Goal: Obtain resource: Obtain resource

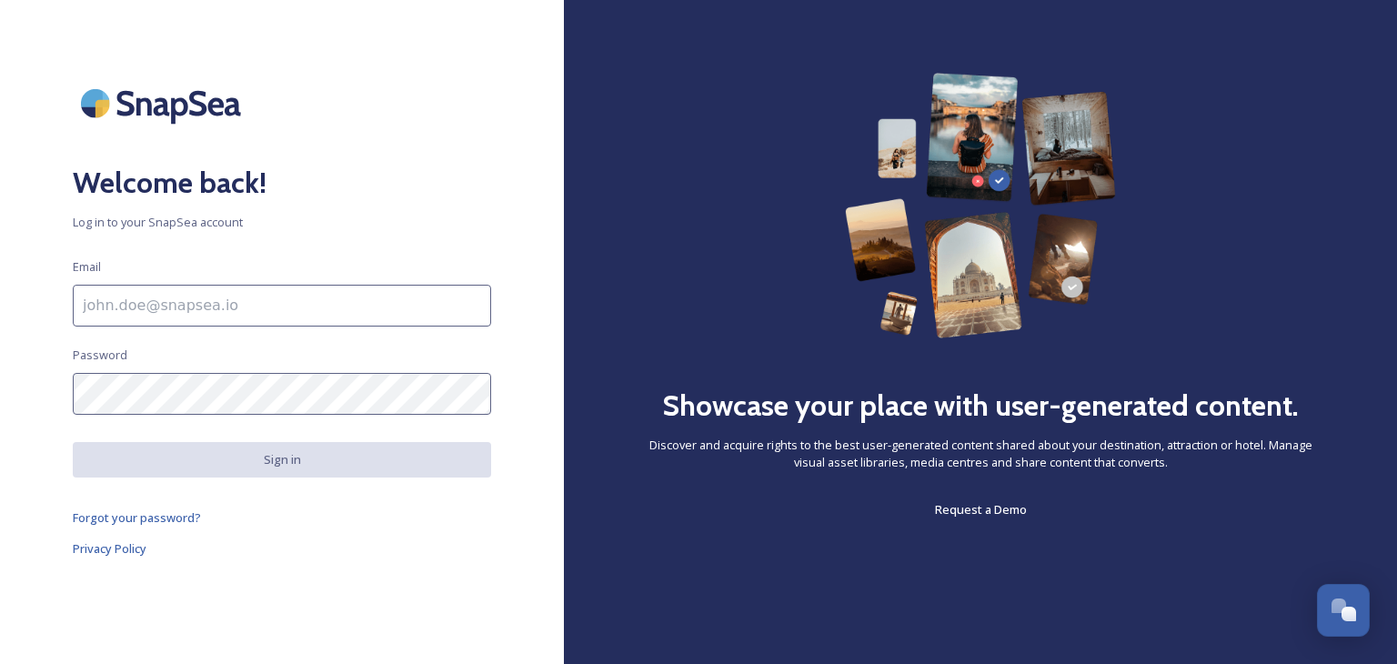
click at [250, 300] on input at bounding box center [282, 306] width 418 height 42
type input "[PERSON_NAME][EMAIL_ADDRESS][PERSON_NAME][DOMAIN_NAME]"
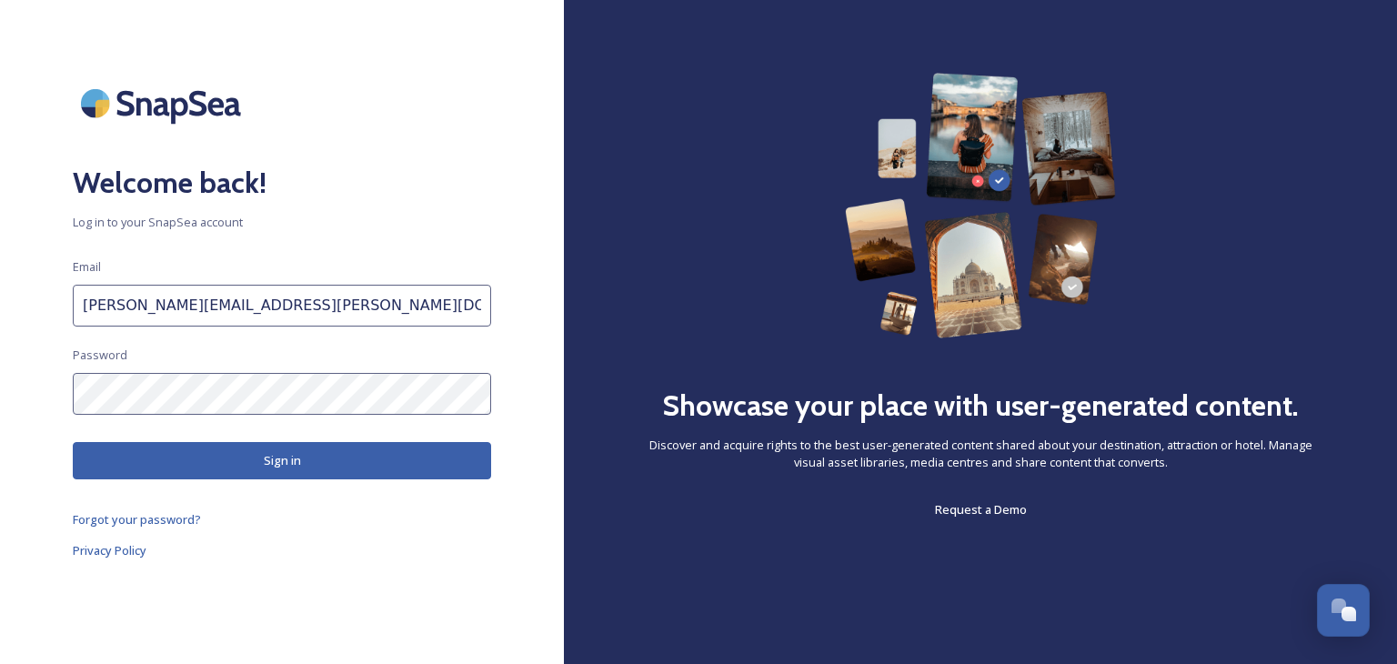
click at [294, 460] on button "Sign in" at bounding box center [282, 460] width 418 height 37
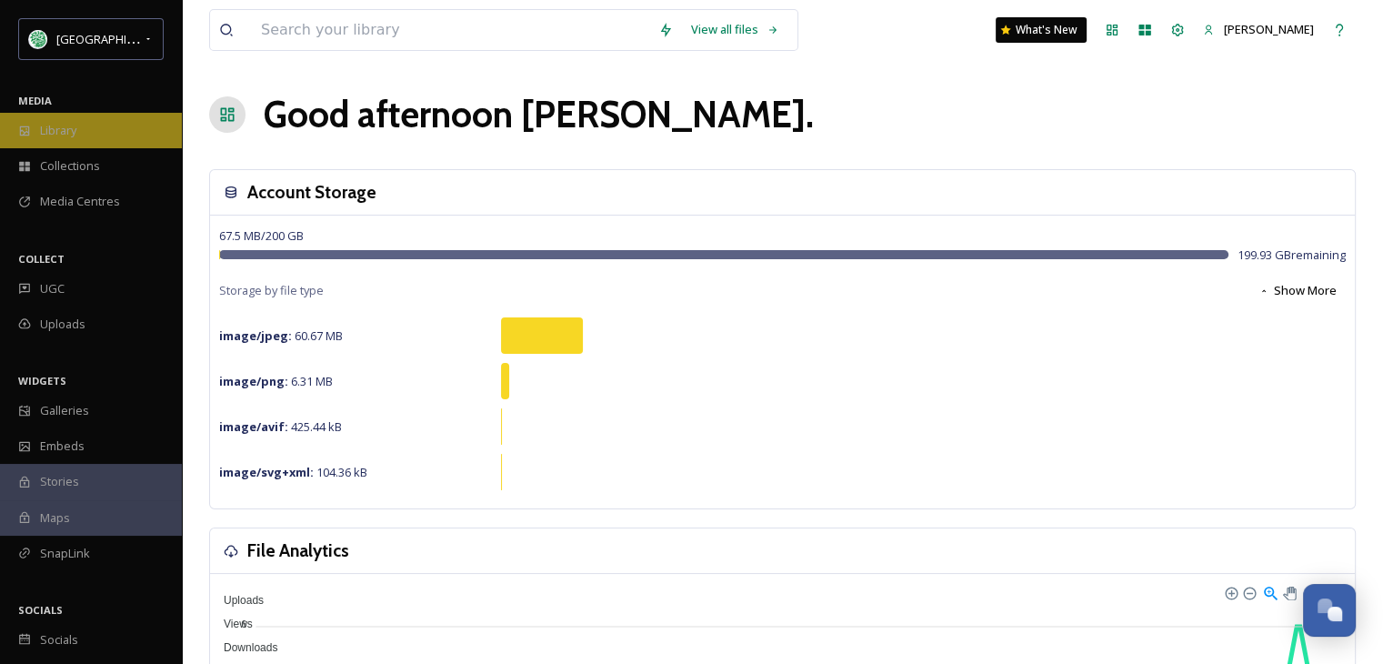
click at [37, 132] on div "Library" at bounding box center [91, 130] width 182 height 35
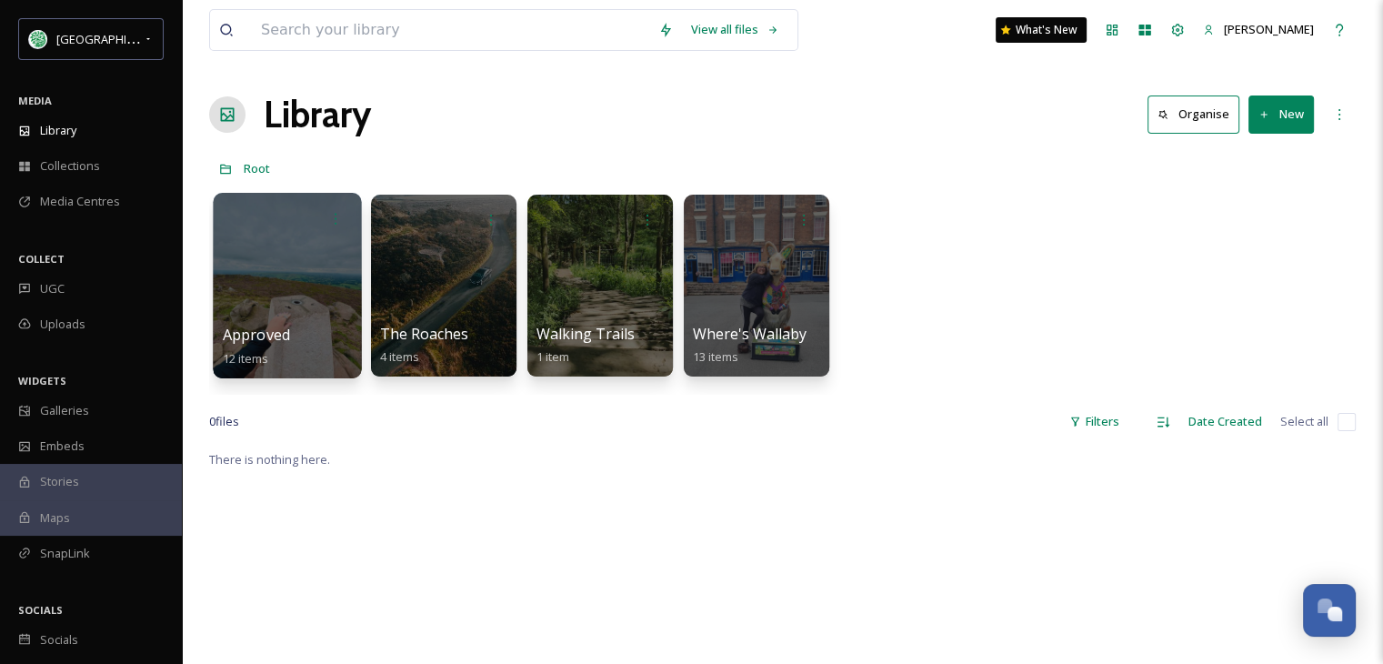
click at [262, 275] on div at bounding box center [287, 285] width 148 height 185
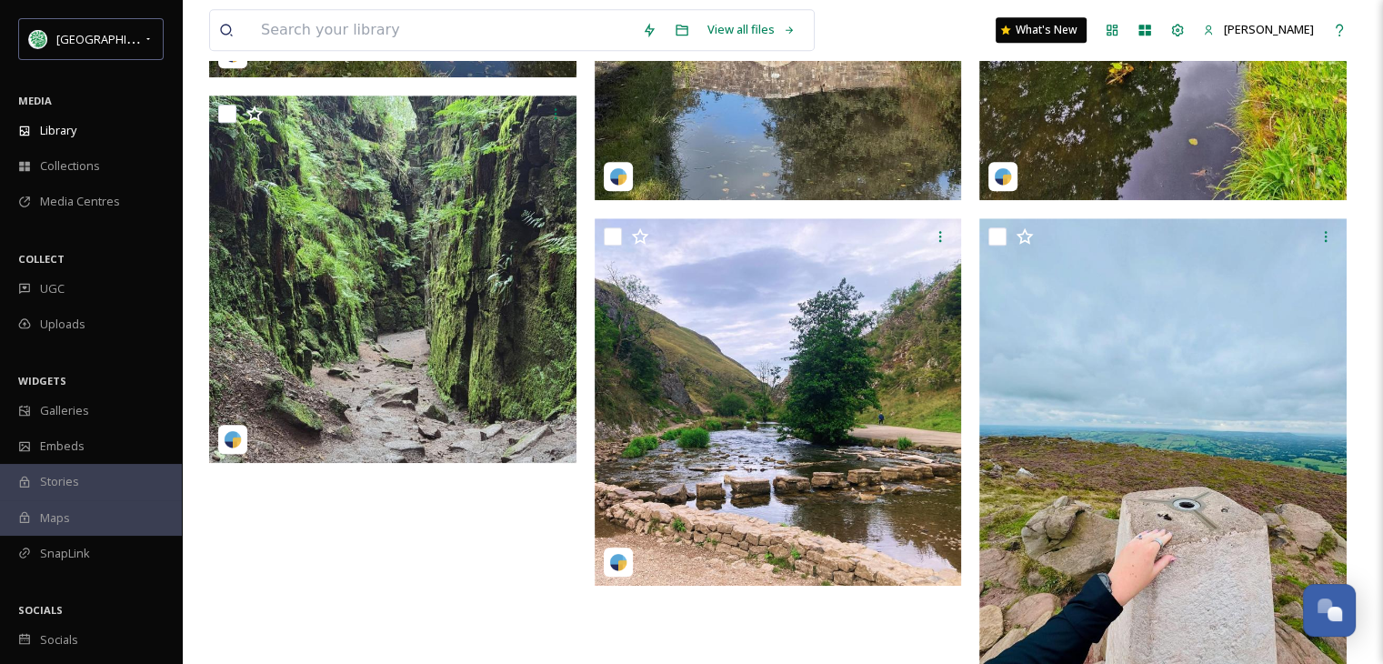
scroll to position [1628, 0]
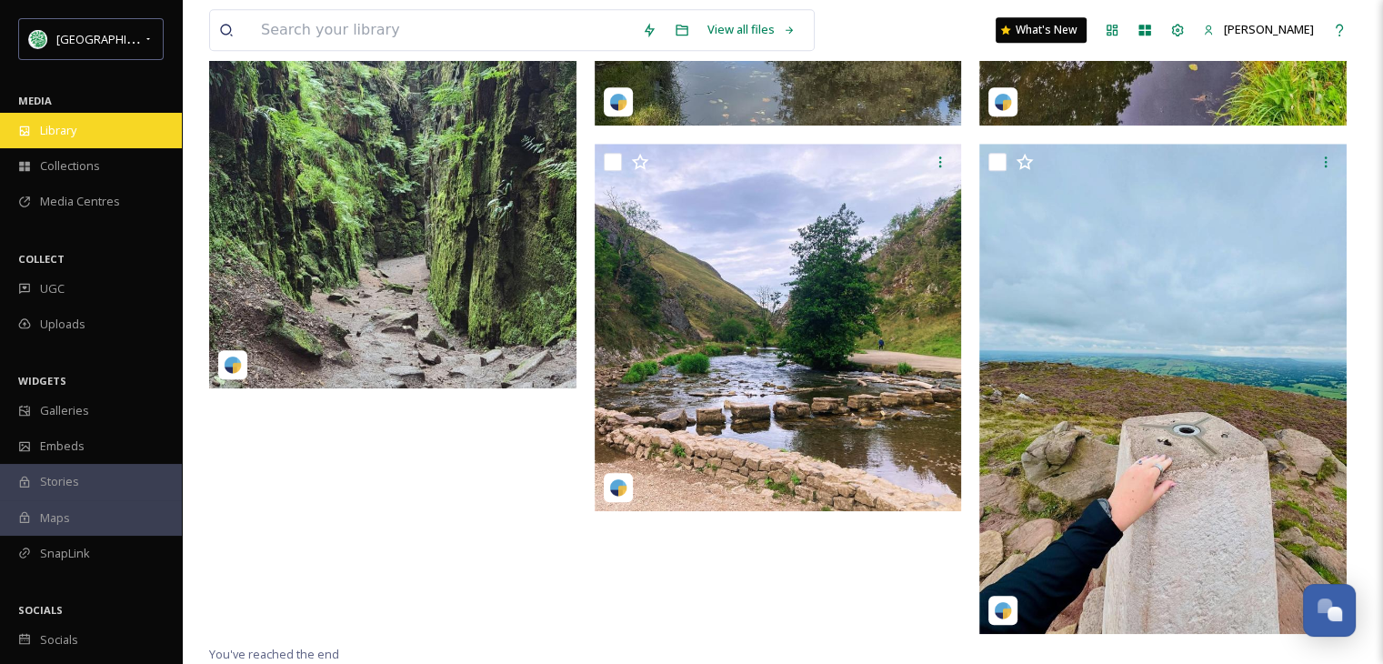
click at [73, 135] on span "Library" at bounding box center [58, 130] width 36 height 17
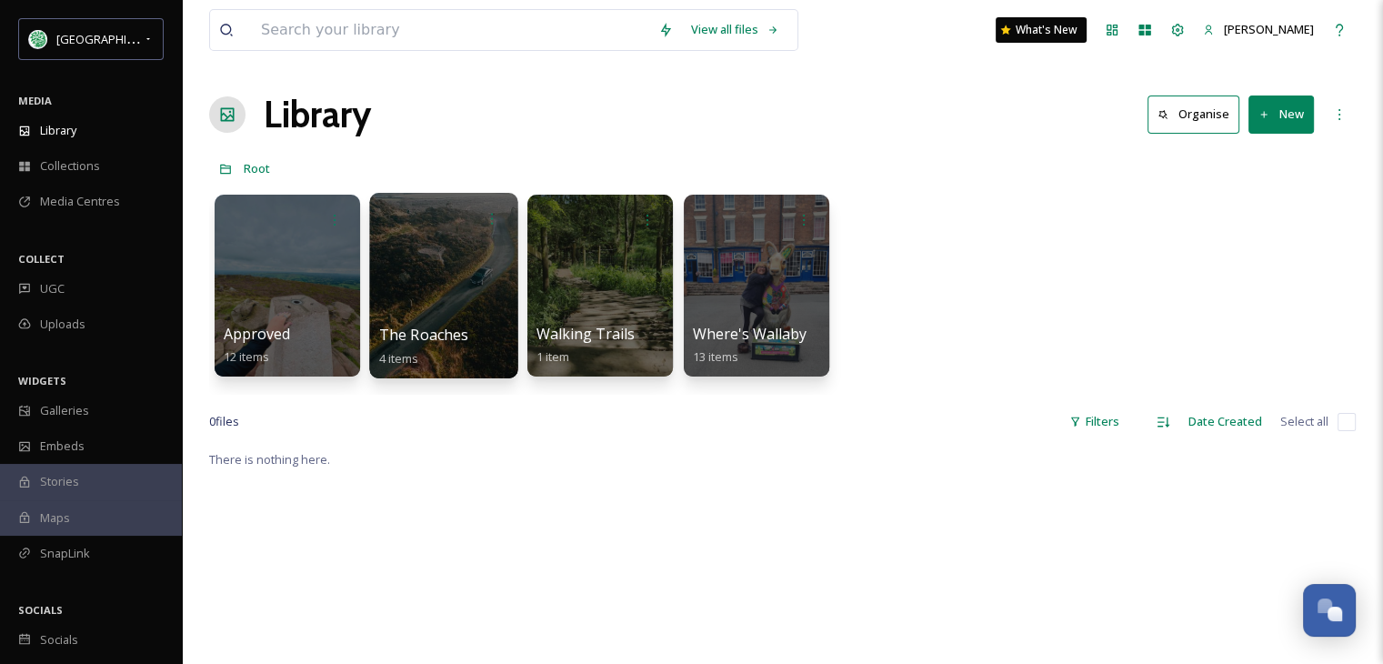
click at [447, 321] on div at bounding box center [443, 285] width 148 height 185
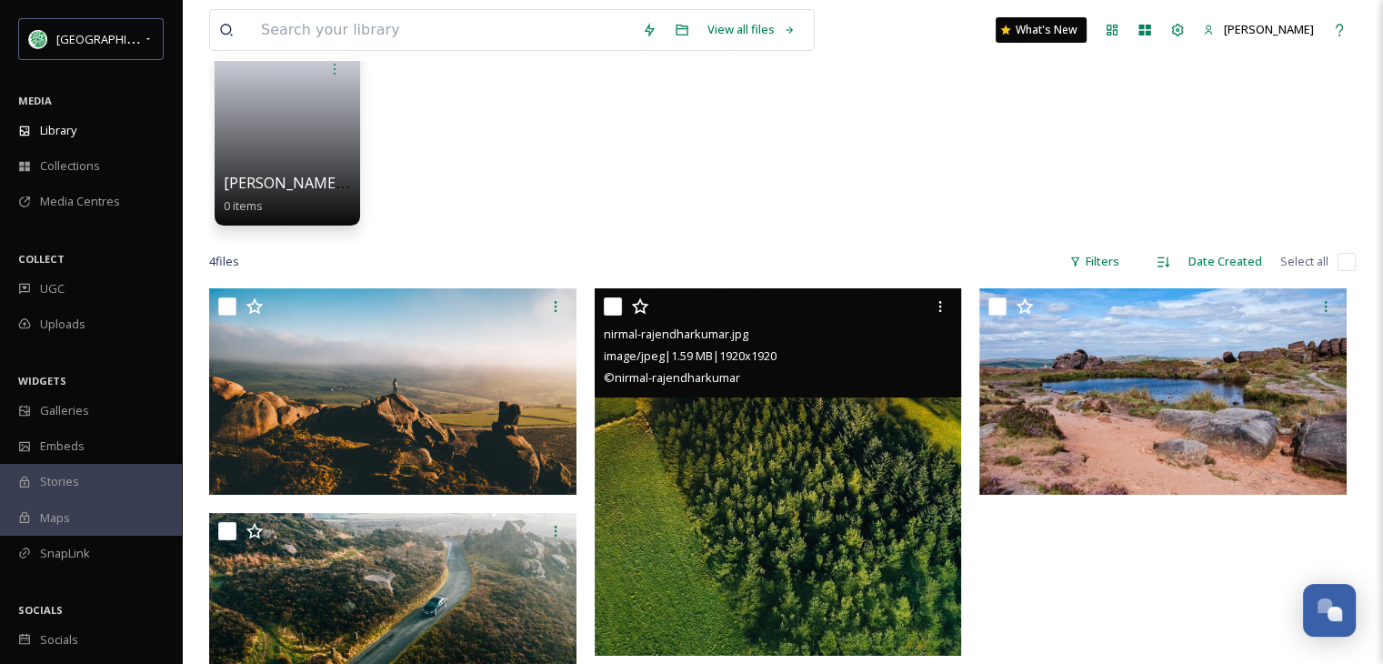
scroll to position [364, 0]
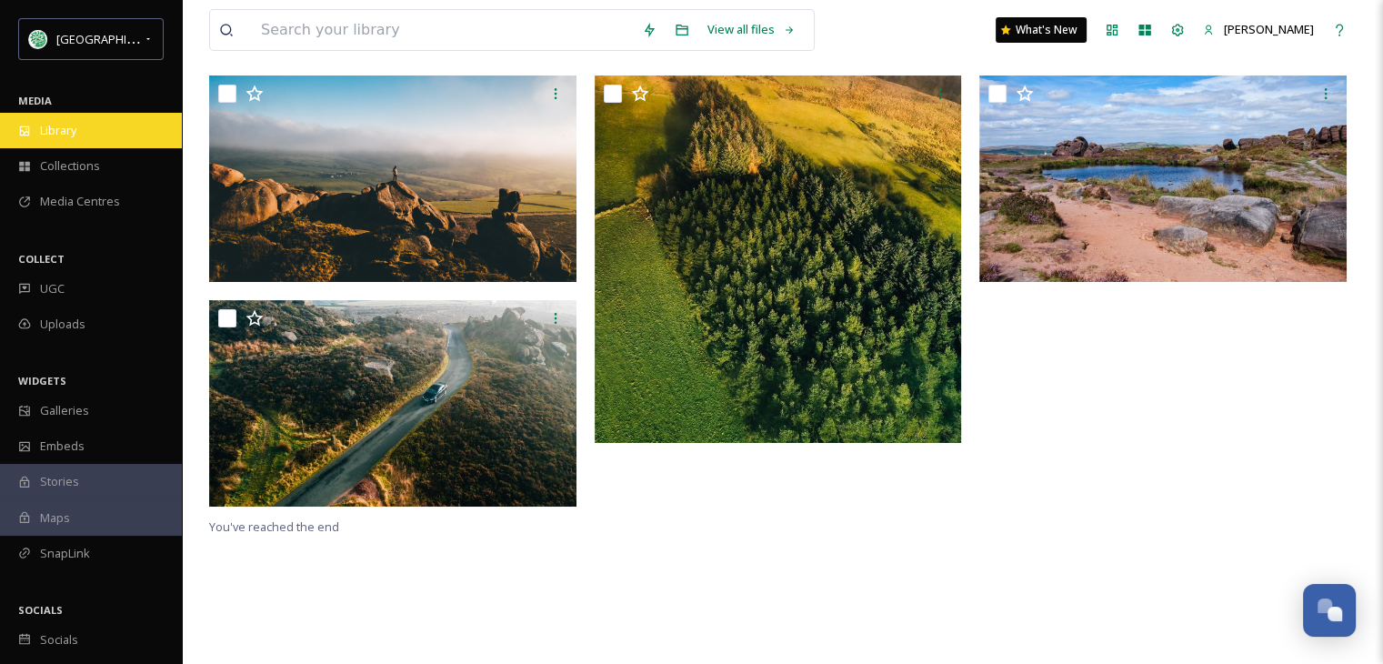
click at [55, 122] on span "Library" at bounding box center [58, 130] width 36 height 17
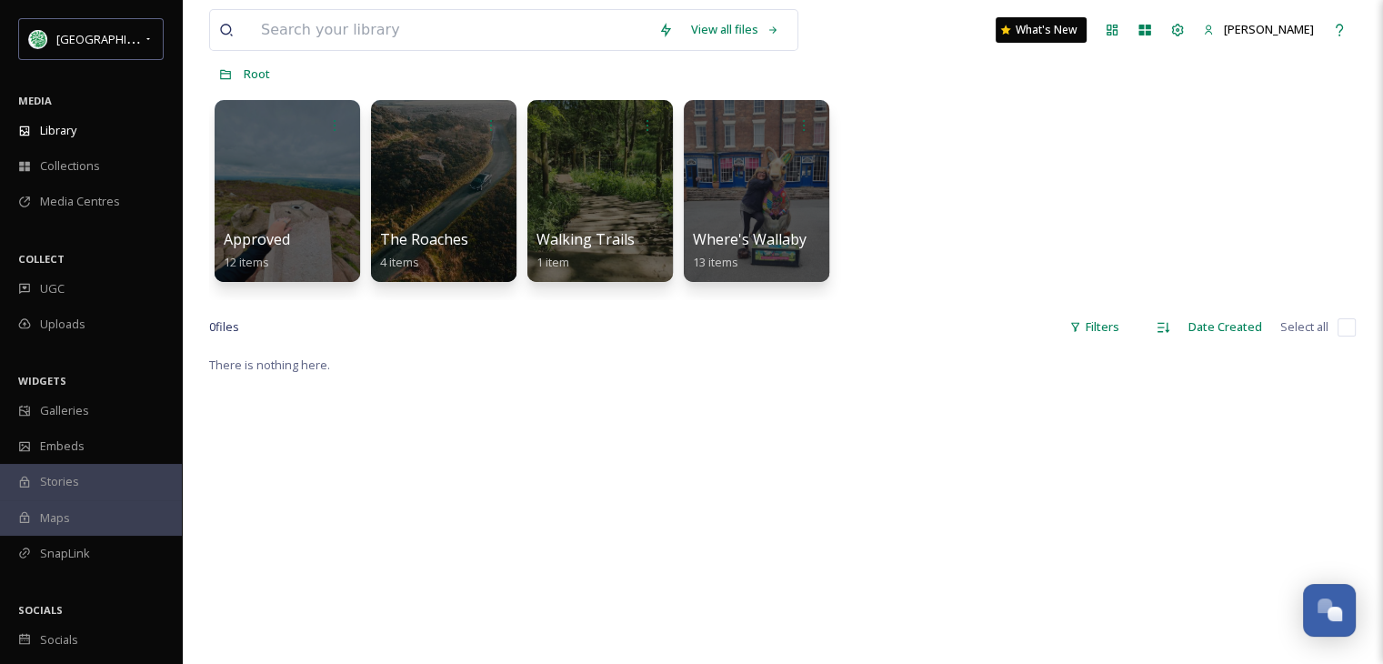
scroll to position [91, 0]
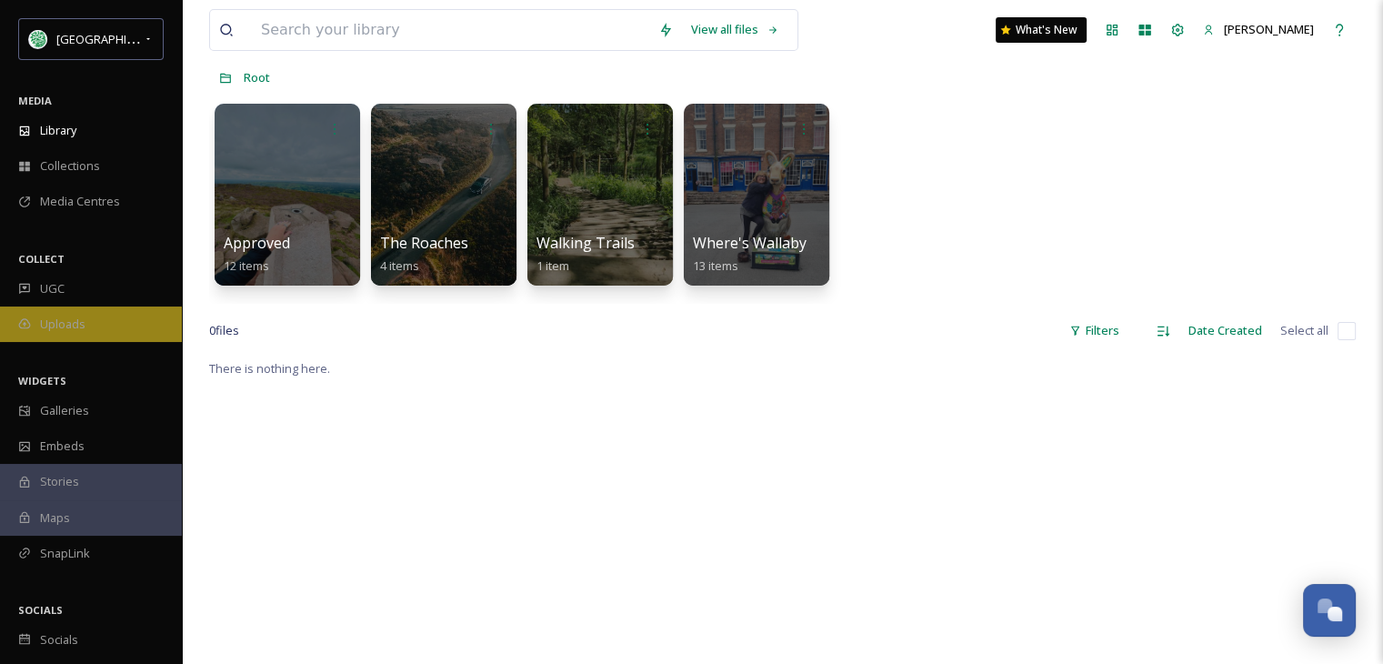
click at [67, 324] on span "Uploads" at bounding box center [62, 324] width 45 height 17
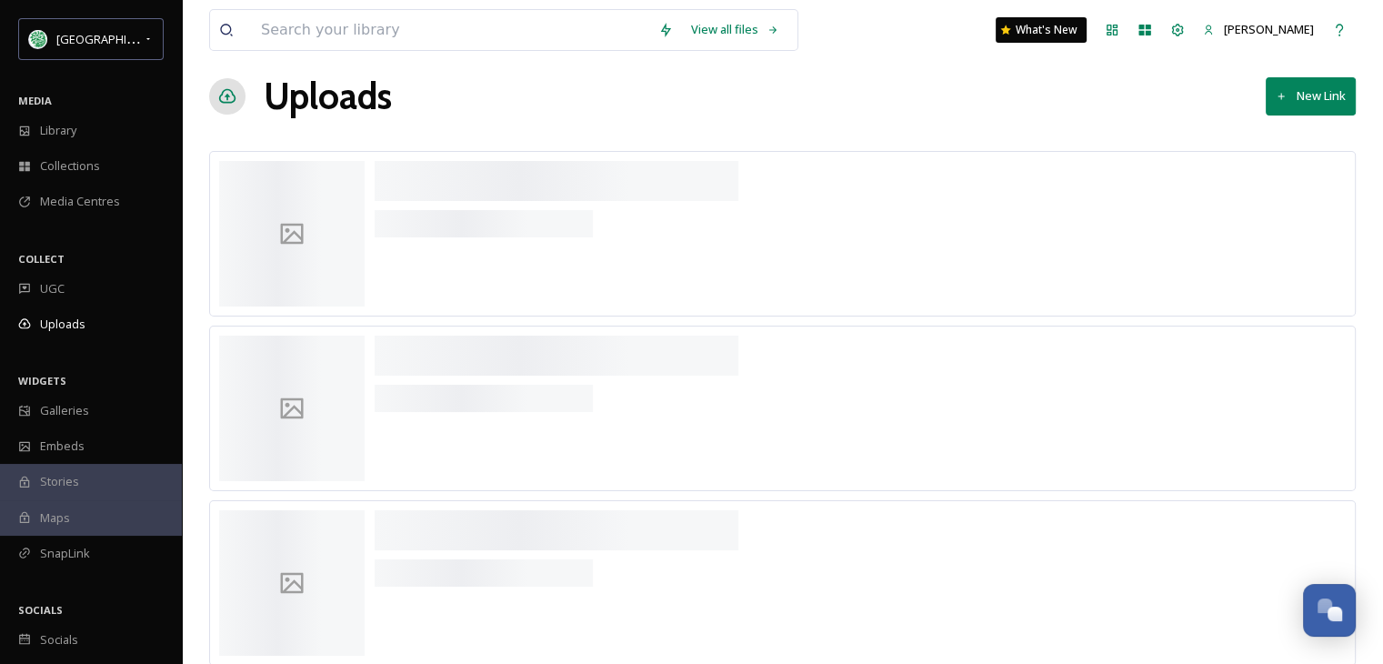
scroll to position [28, 0]
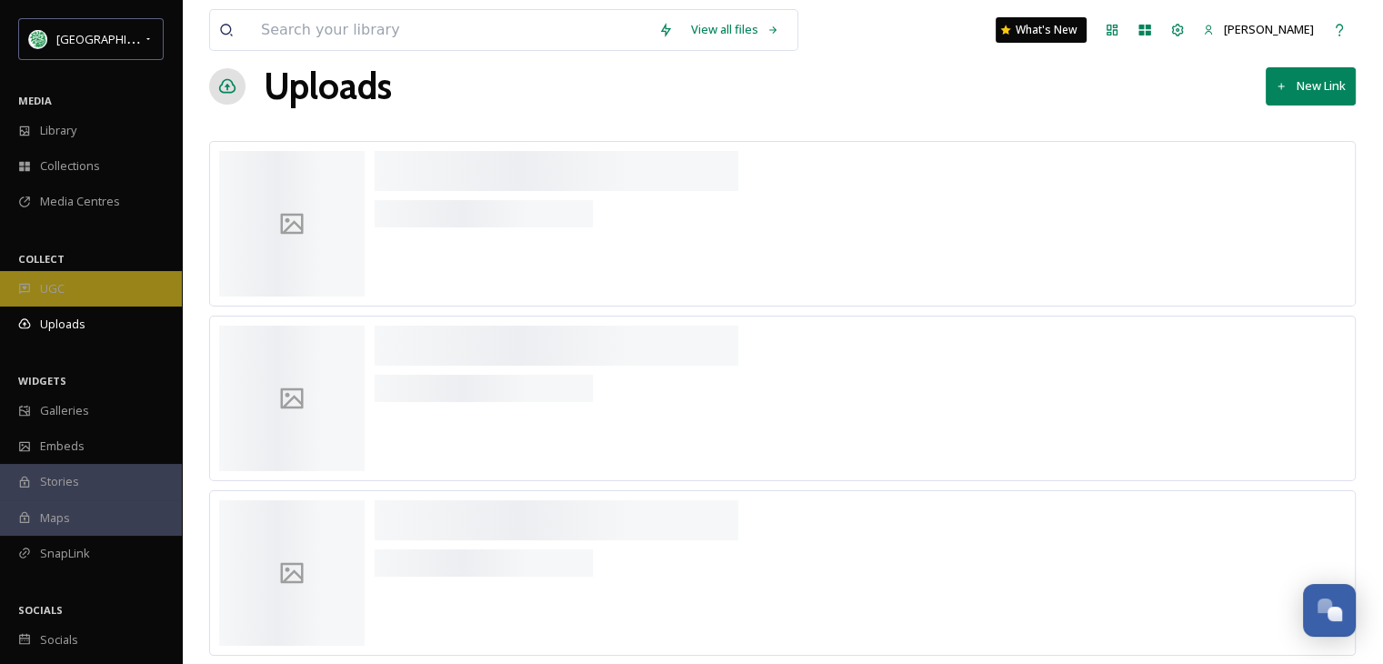
click at [80, 286] on div "UGC" at bounding box center [91, 288] width 182 height 35
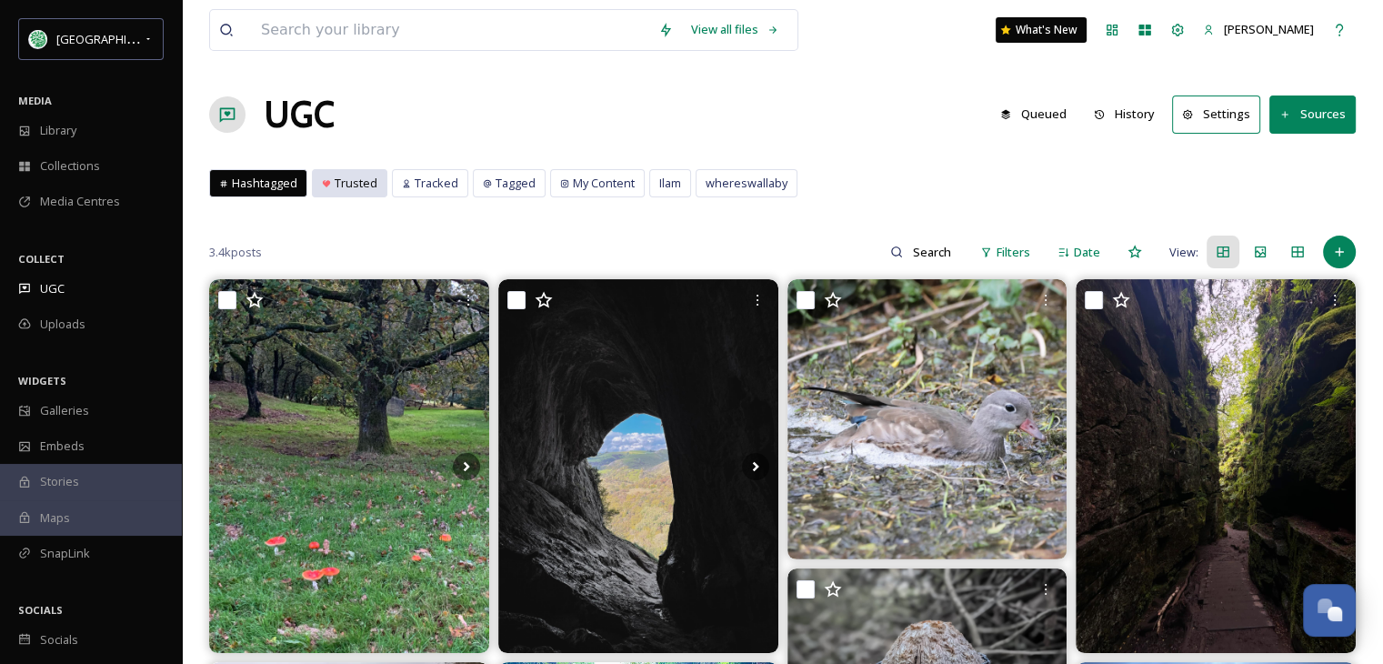
click at [357, 185] on span "Trusted" at bounding box center [356, 183] width 43 height 17
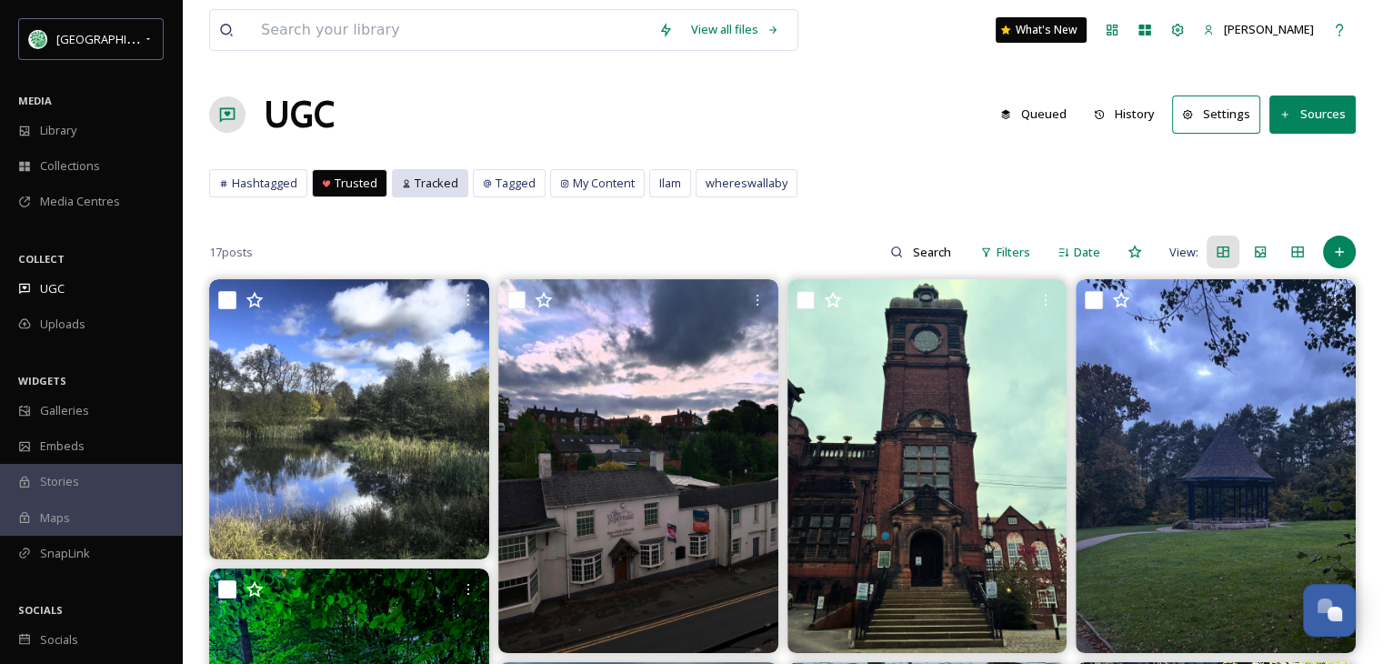
click at [422, 187] on span "Tracked" at bounding box center [437, 183] width 44 height 17
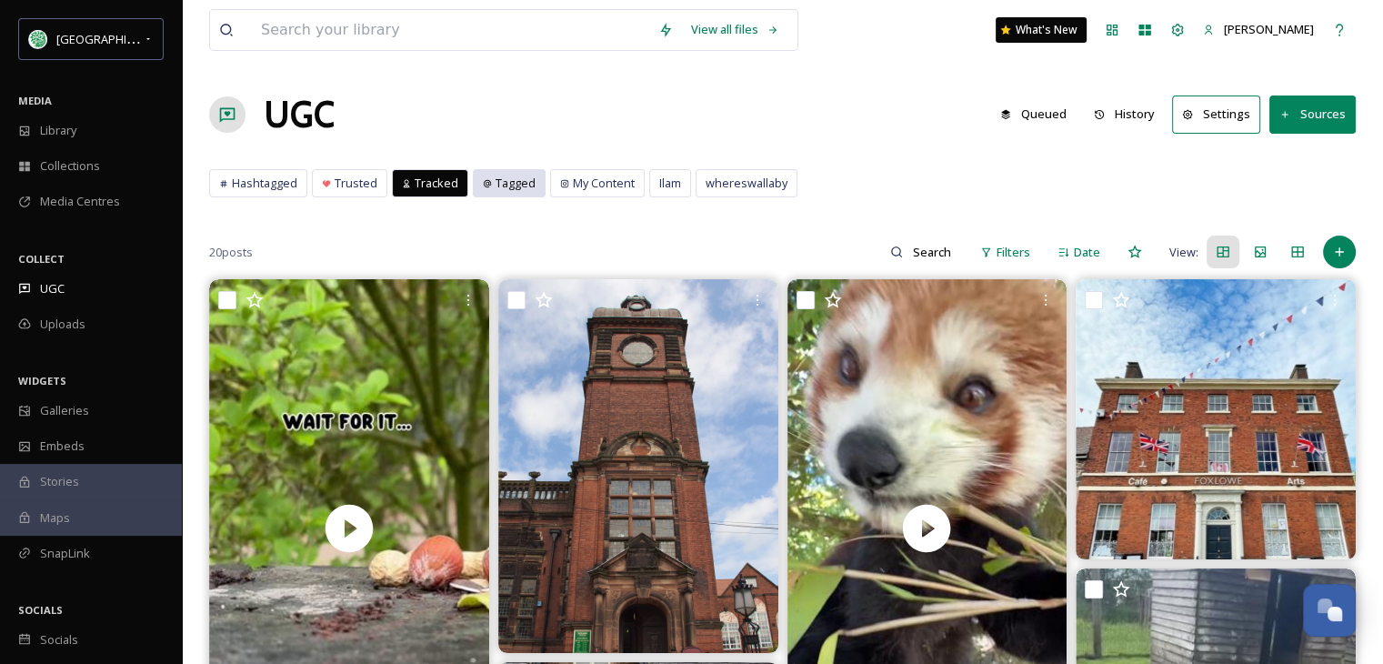
click at [498, 189] on span "Tagged" at bounding box center [516, 183] width 40 height 17
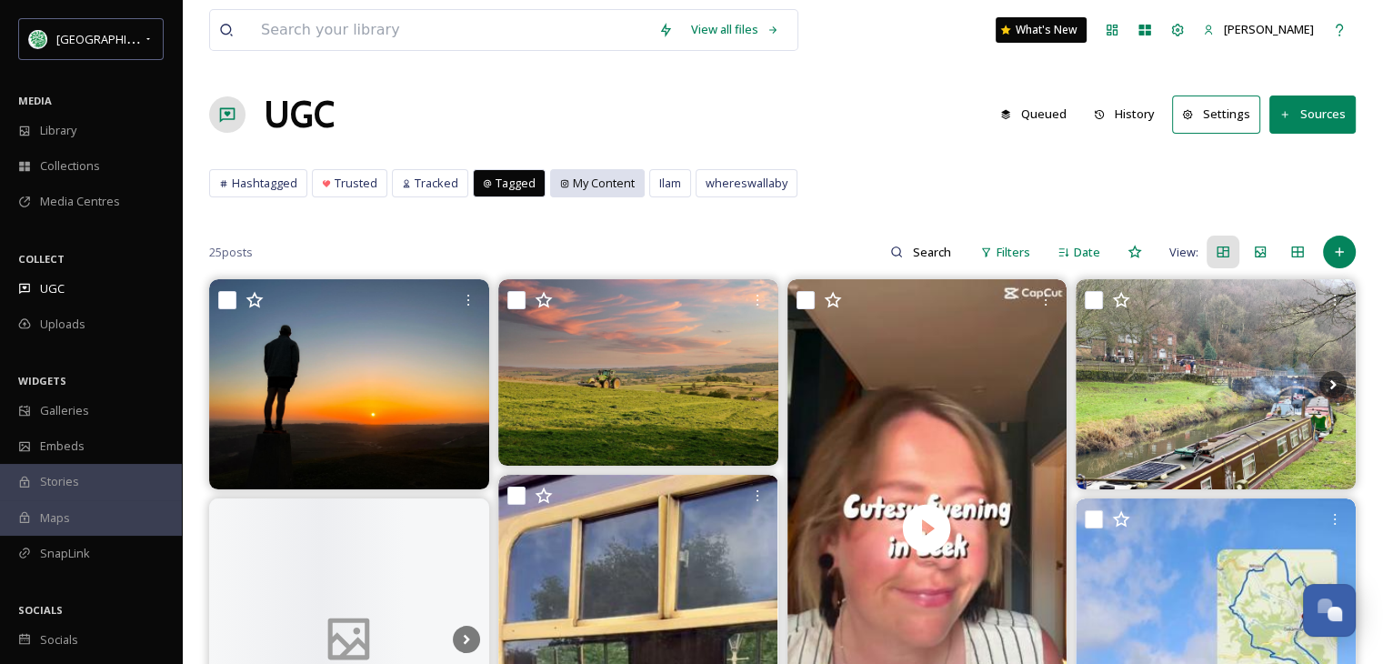
click at [588, 186] on span "My Content" at bounding box center [604, 183] width 62 height 17
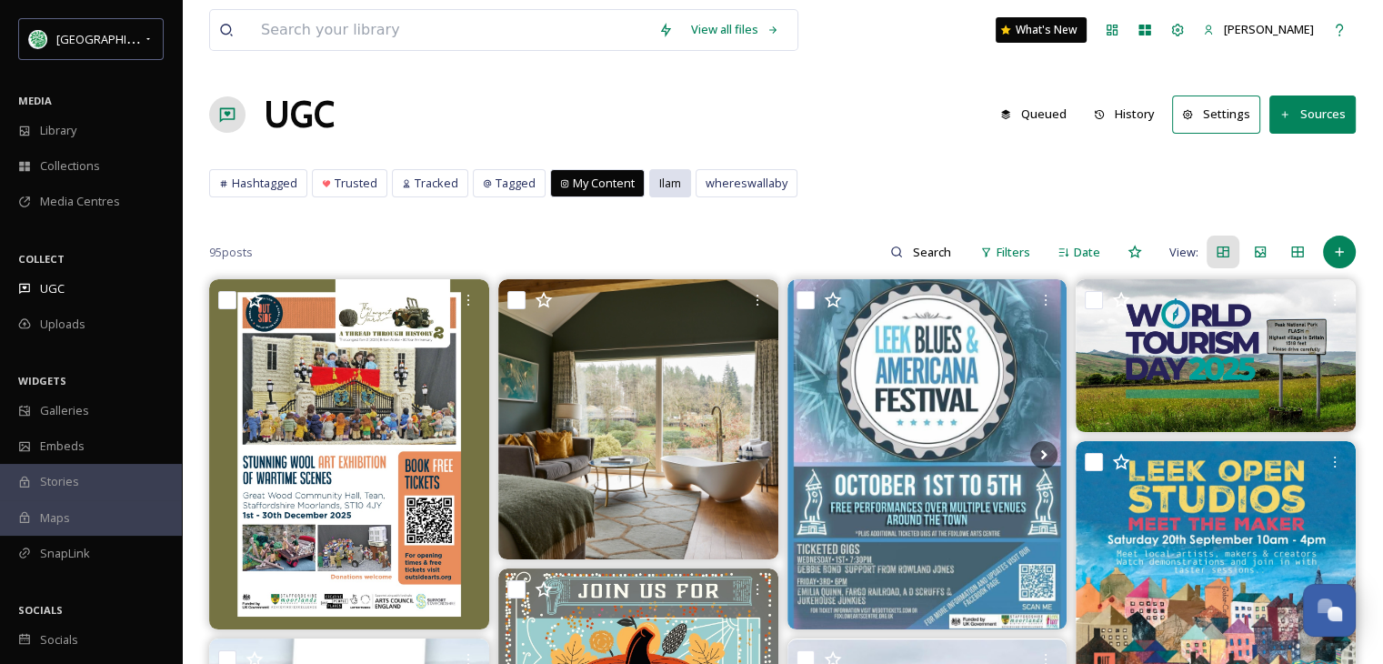
click at [662, 191] on div "Ilam" at bounding box center [670, 183] width 40 height 26
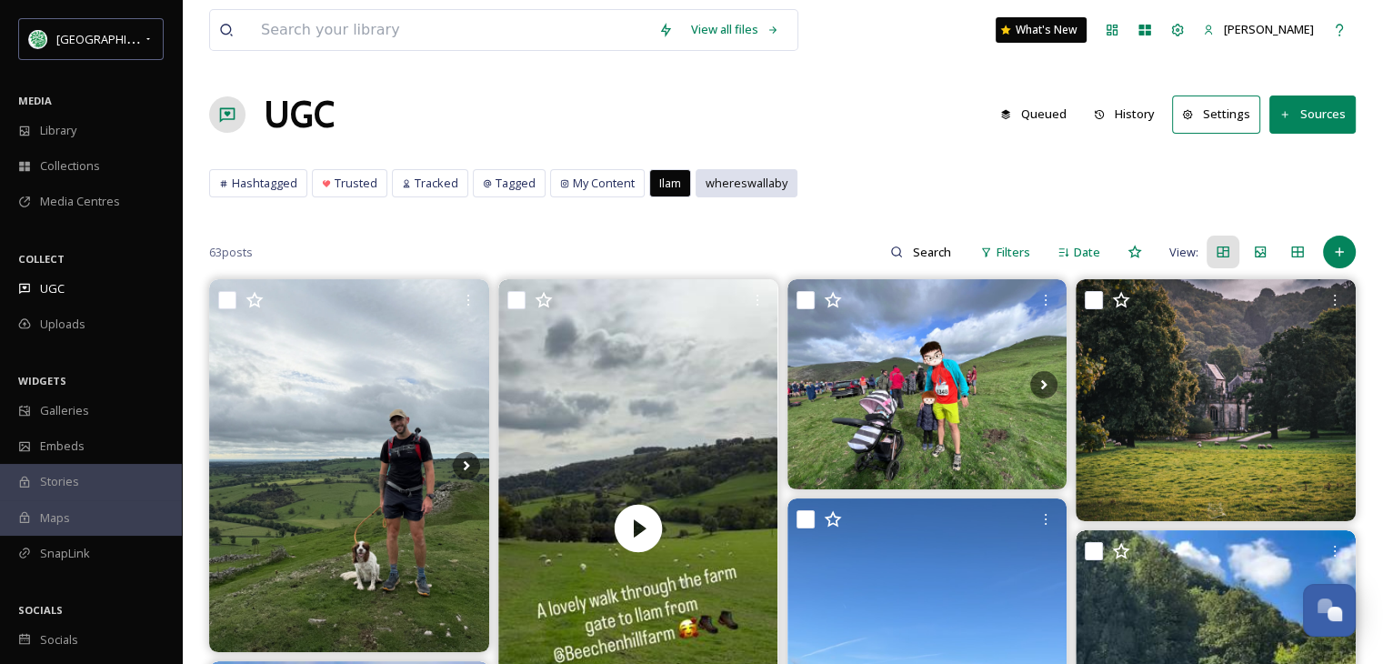
click at [718, 189] on span "whereswallaby" at bounding box center [747, 183] width 82 height 17
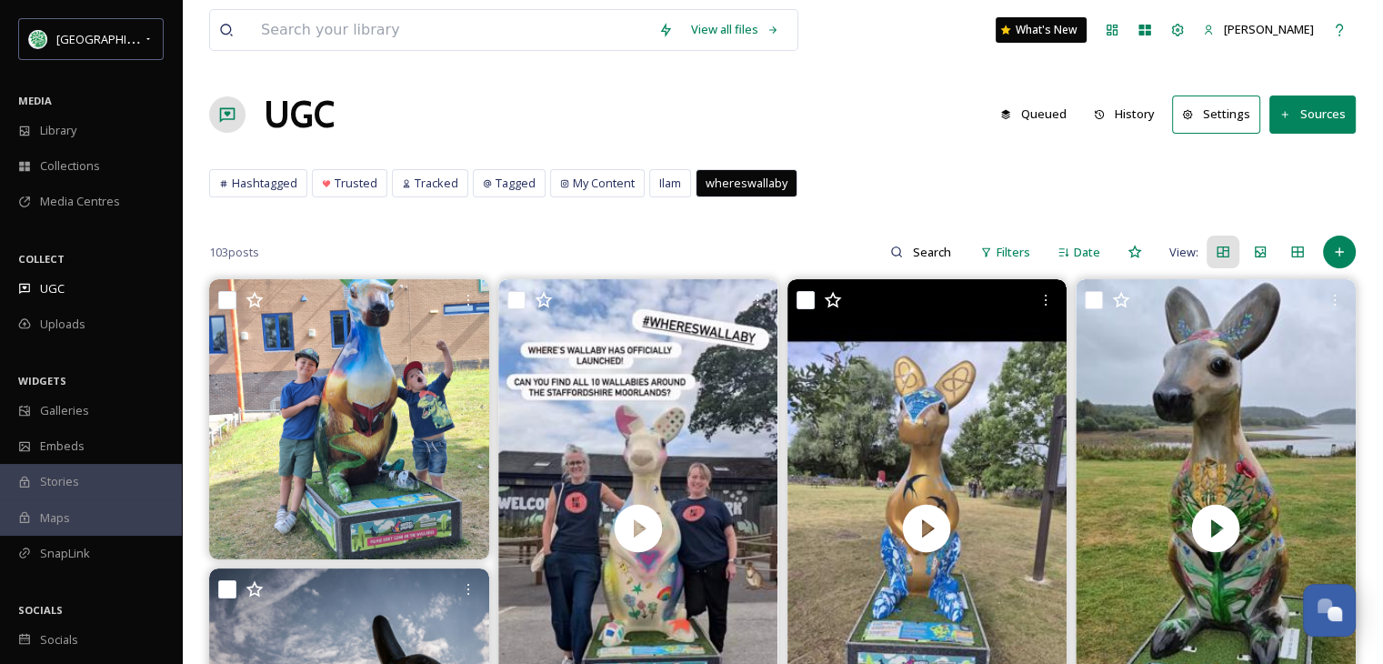
click at [1146, 110] on button "History" at bounding box center [1124, 113] width 79 height 35
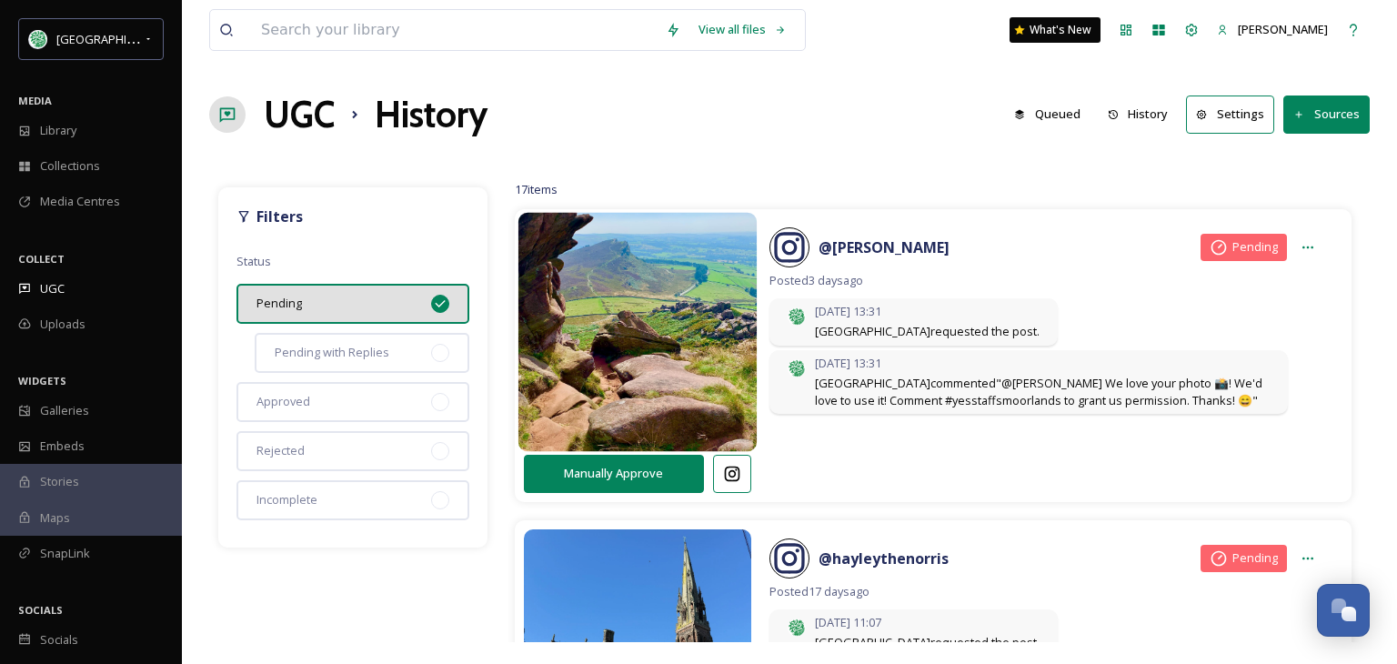
click at [653, 357] on img at bounding box center [636, 332] width 239 height 286
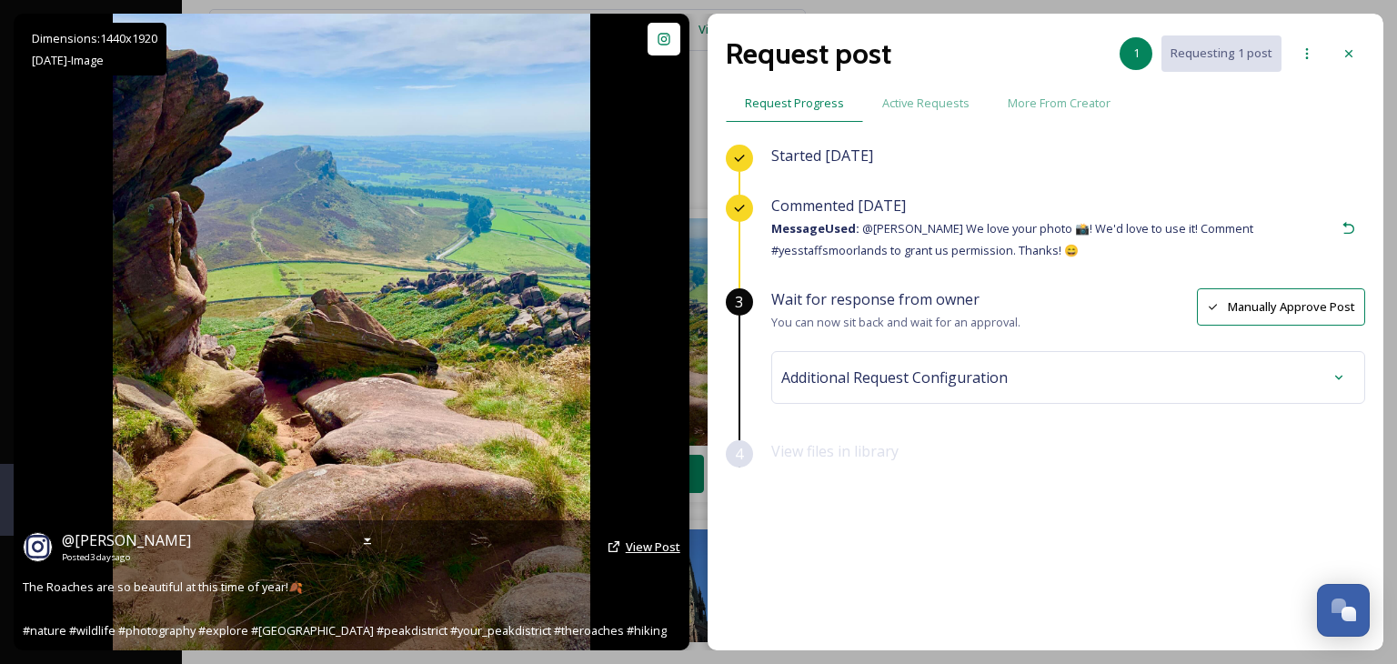
click at [647, 546] on span "View Post" at bounding box center [653, 546] width 55 height 16
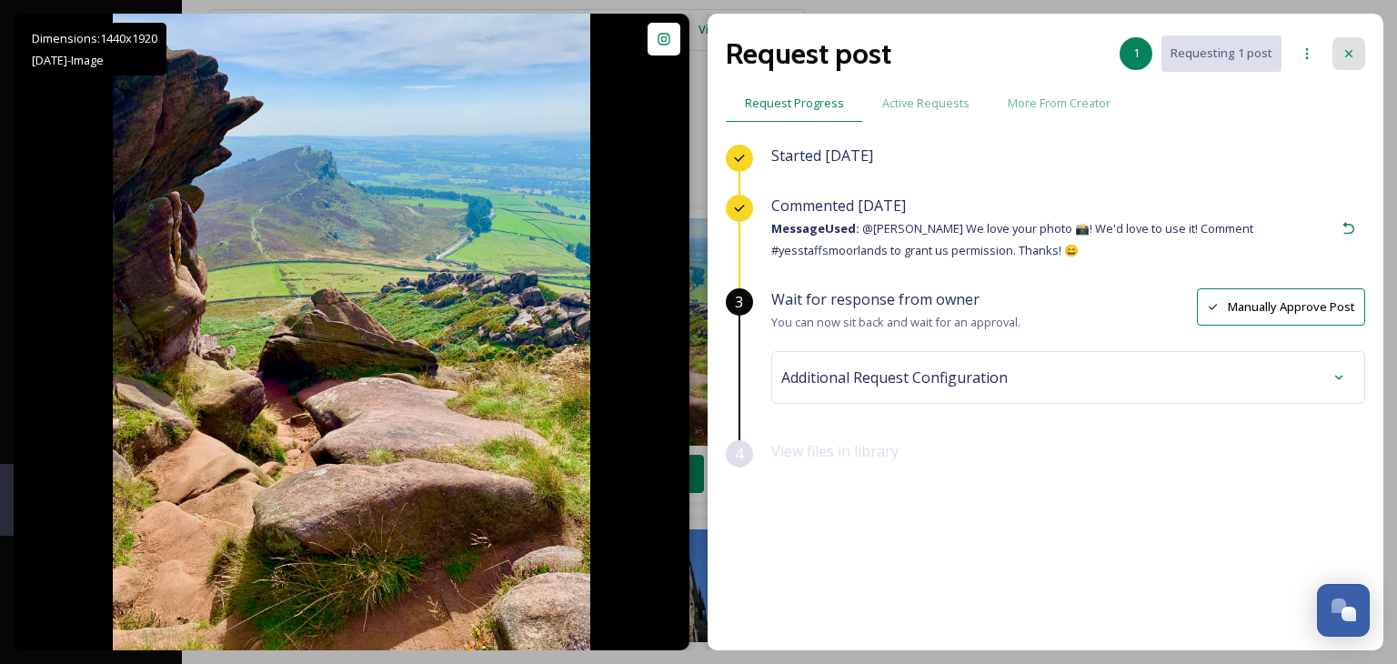
click at [1346, 50] on icon at bounding box center [1348, 53] width 15 height 15
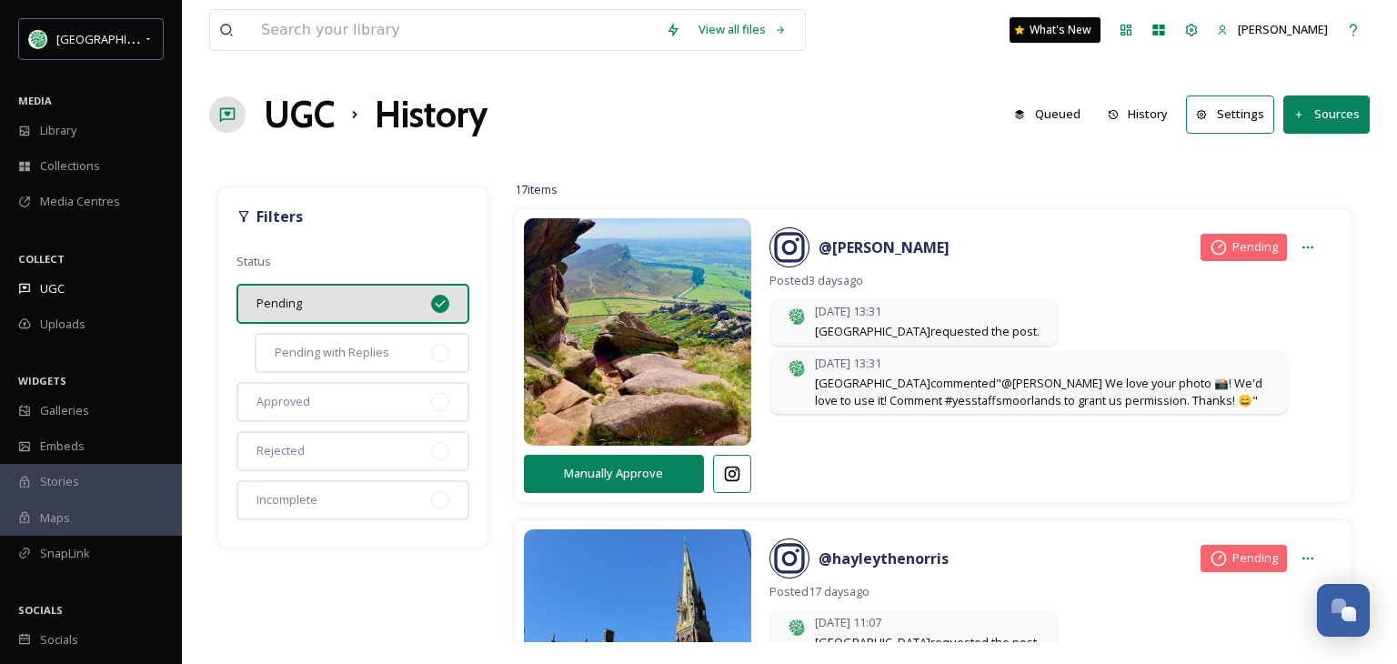
click at [820, 126] on div "UGC History Queued History Settings Sources" at bounding box center [789, 114] width 1160 height 55
click at [1300, 26] on span "[PERSON_NAME]" at bounding box center [1282, 29] width 90 height 16
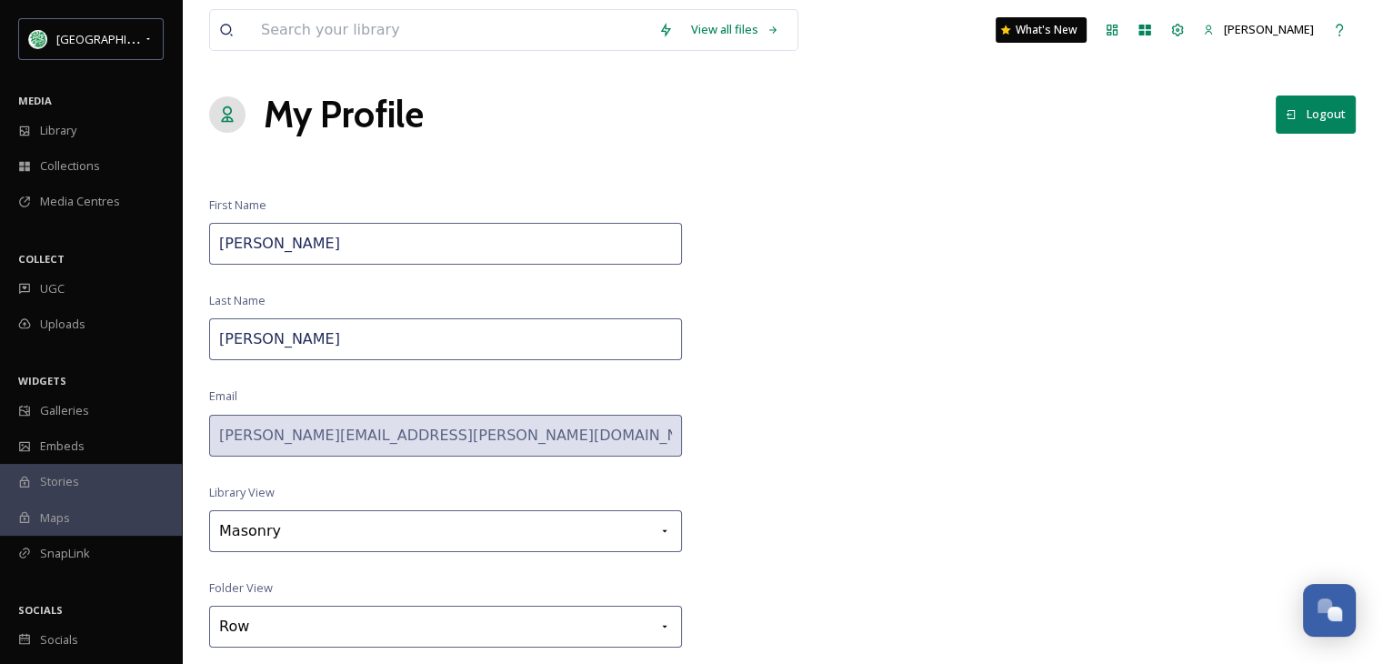
click at [1324, 114] on button "Logout" at bounding box center [1316, 113] width 80 height 37
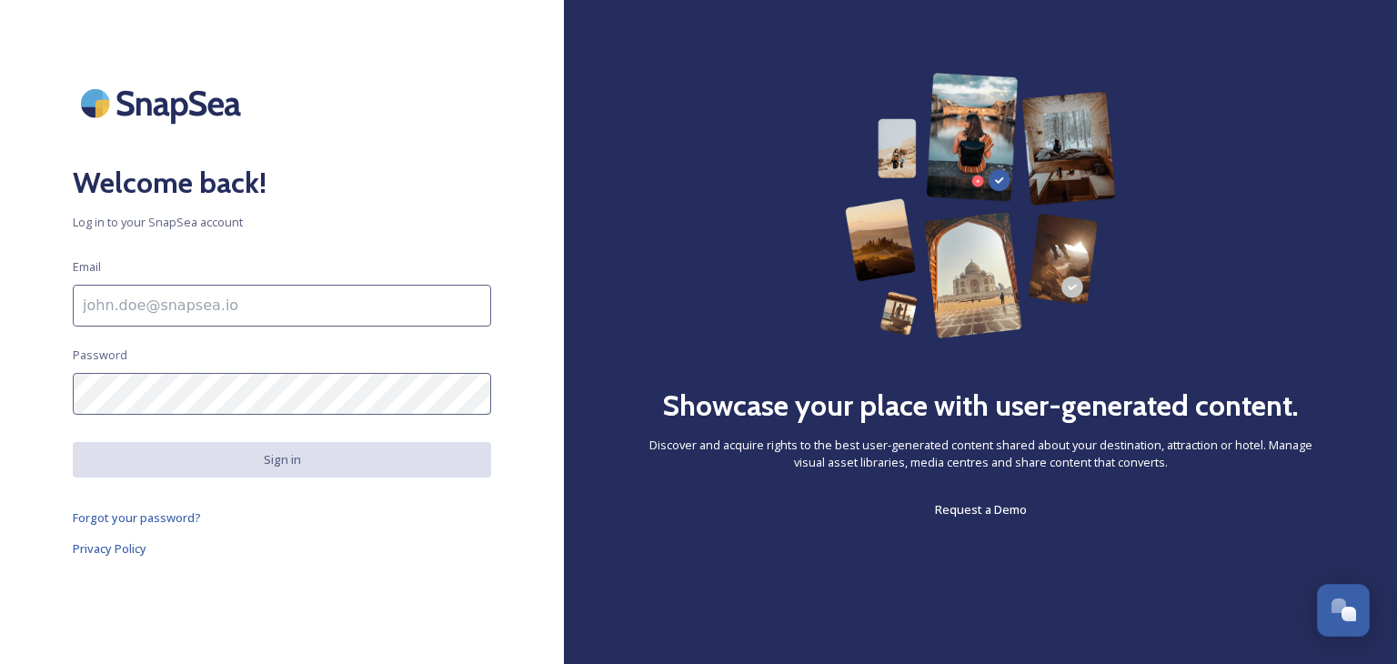
click at [134, 303] on input at bounding box center [282, 306] width 418 height 42
type input "[EMAIL_ADDRESS][DOMAIN_NAME]"
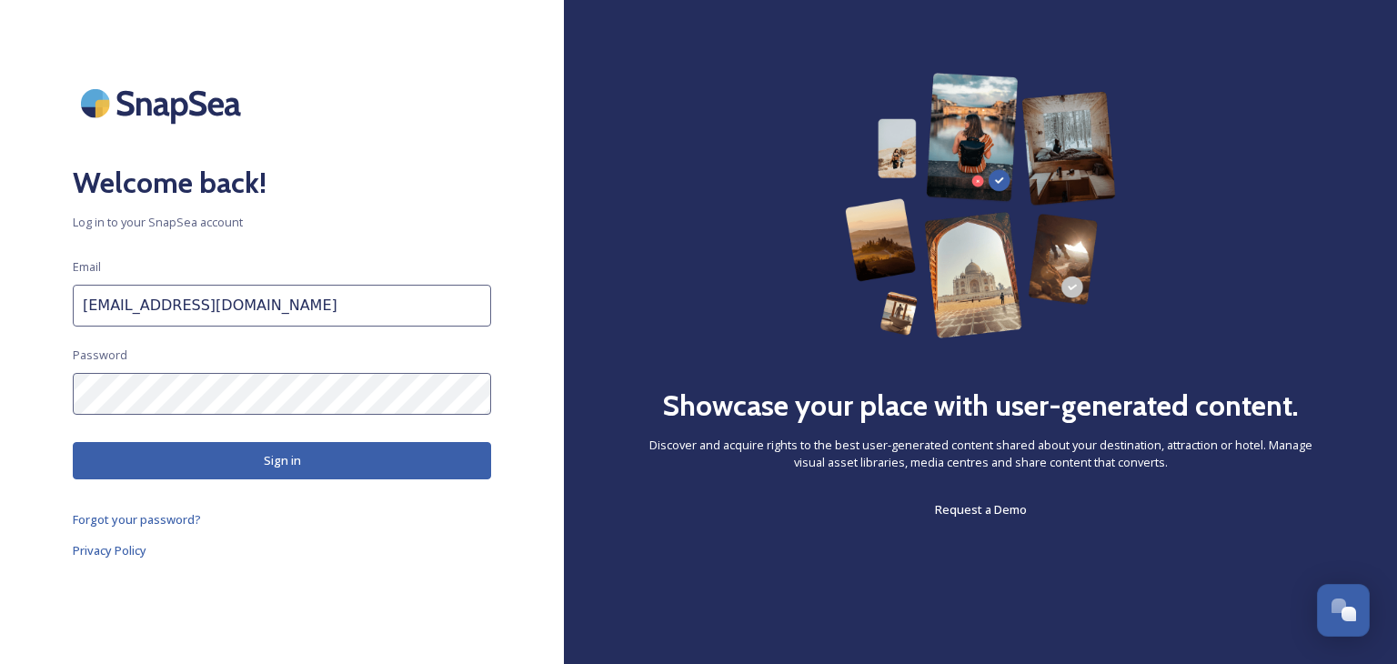
click at [313, 456] on button "Sign in" at bounding box center [282, 460] width 418 height 37
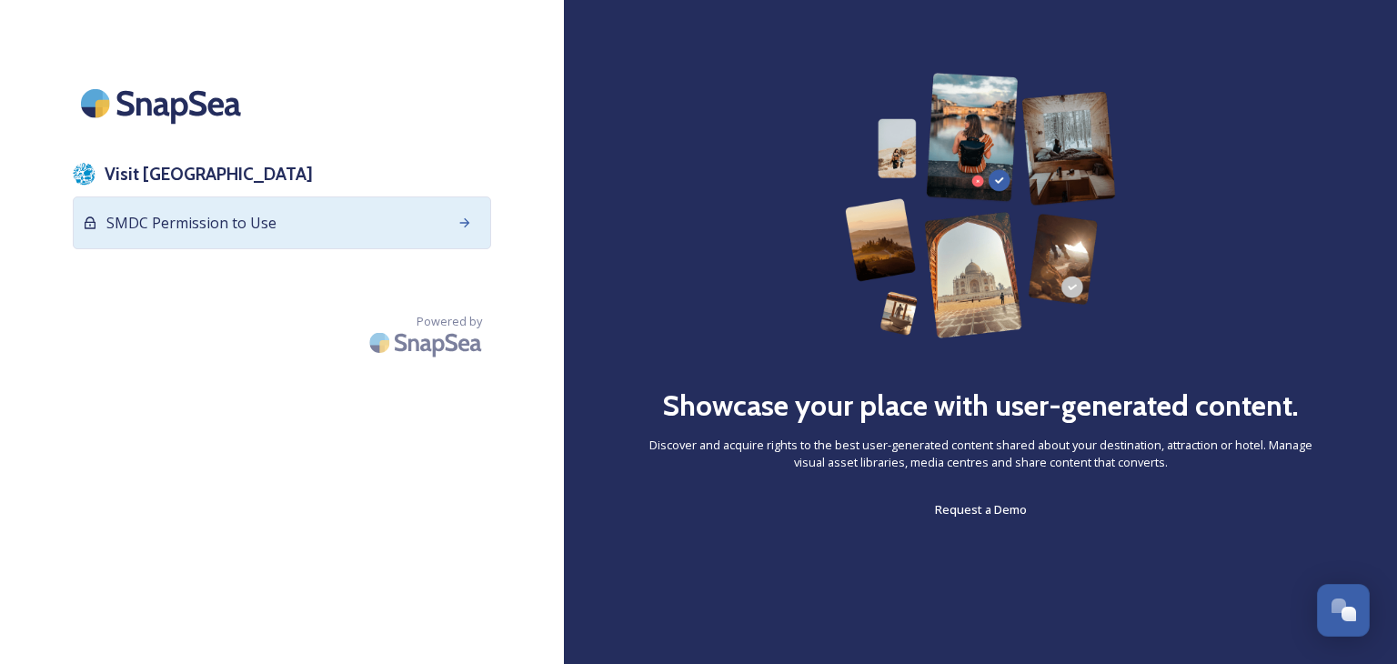
click at [260, 230] on span "SMDC Permission to Use" at bounding box center [191, 223] width 170 height 22
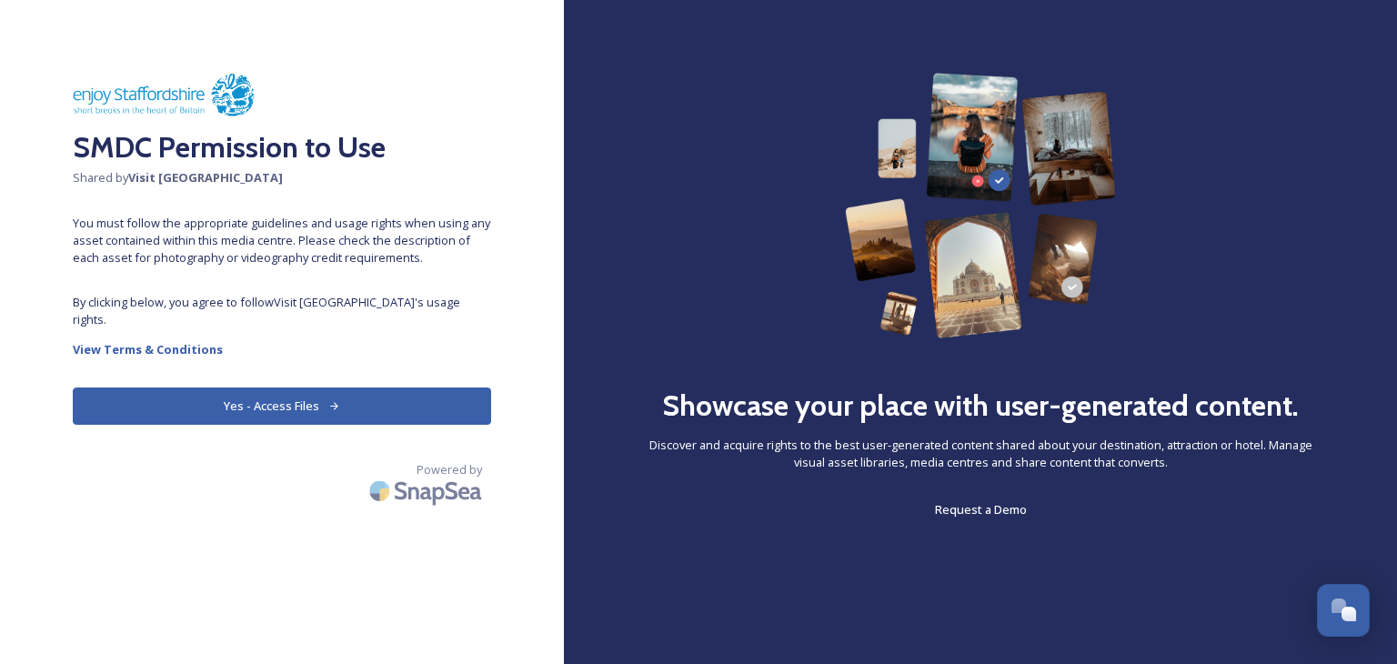
click at [265, 387] on button "Yes - Access Files" at bounding box center [282, 405] width 418 height 37
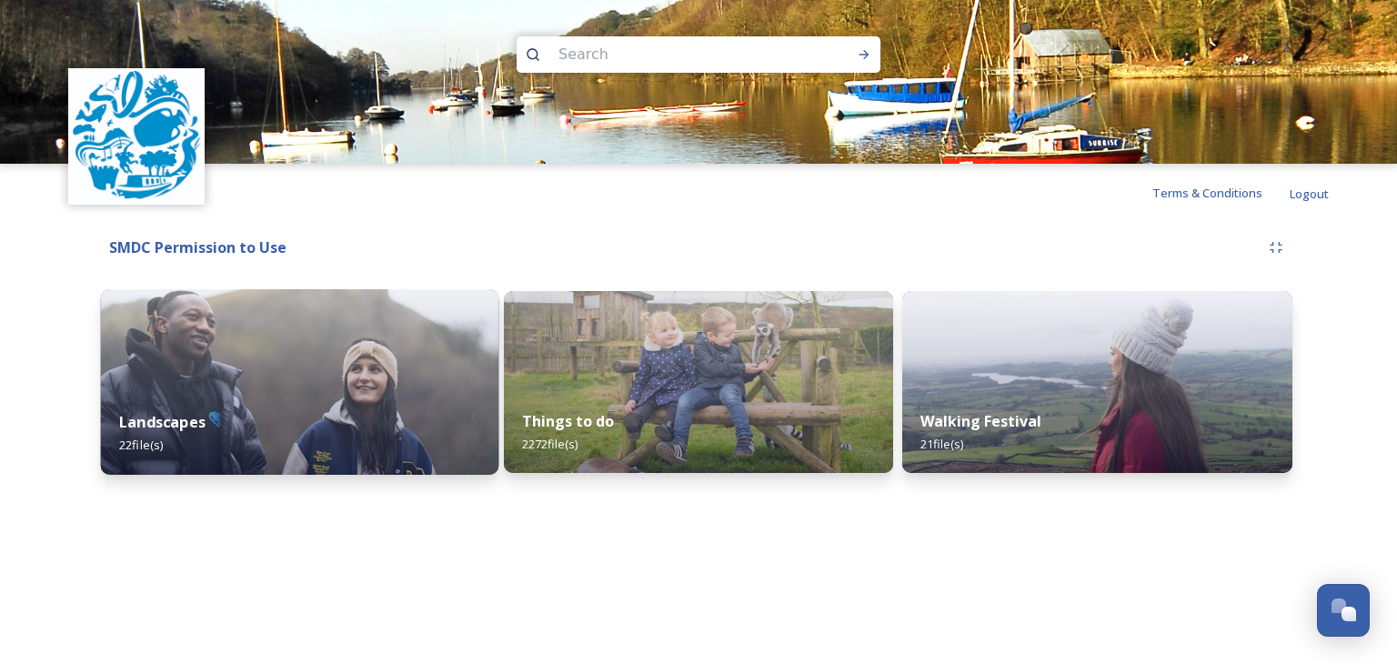
click at [251, 358] on img at bounding box center [299, 381] width 397 height 185
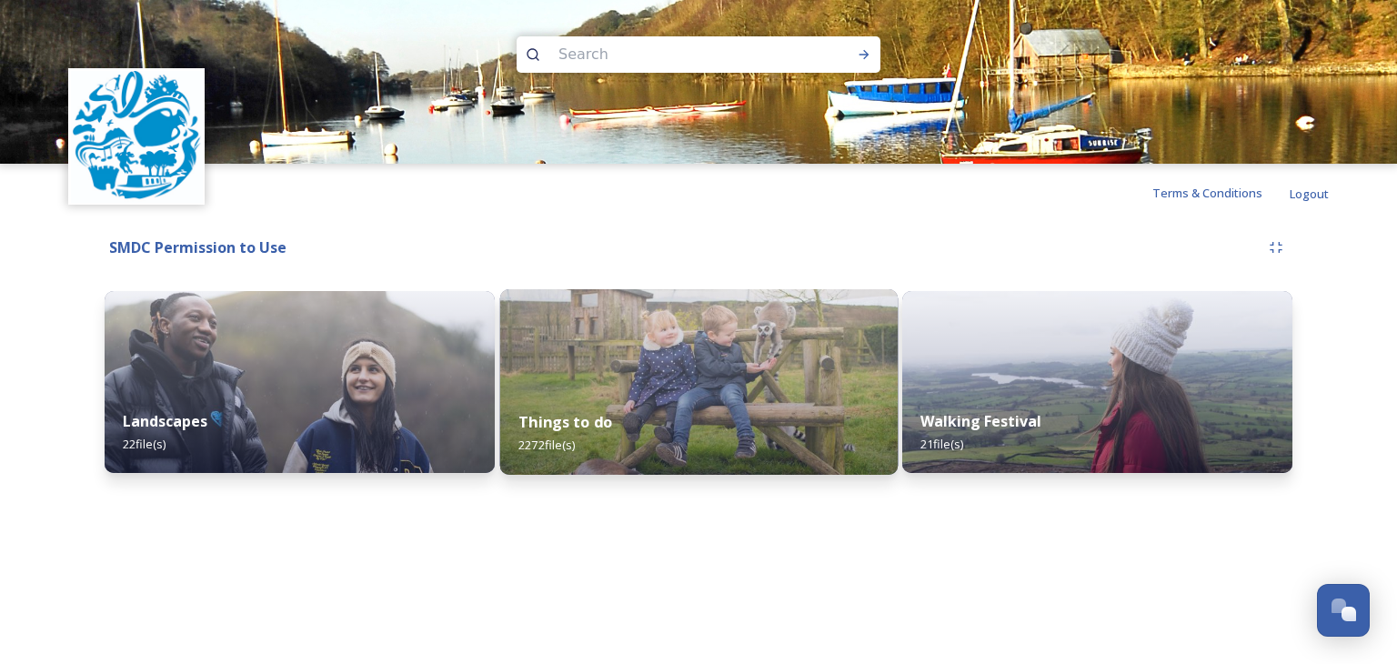
click at [630, 346] on img at bounding box center [697, 381] width 397 height 185
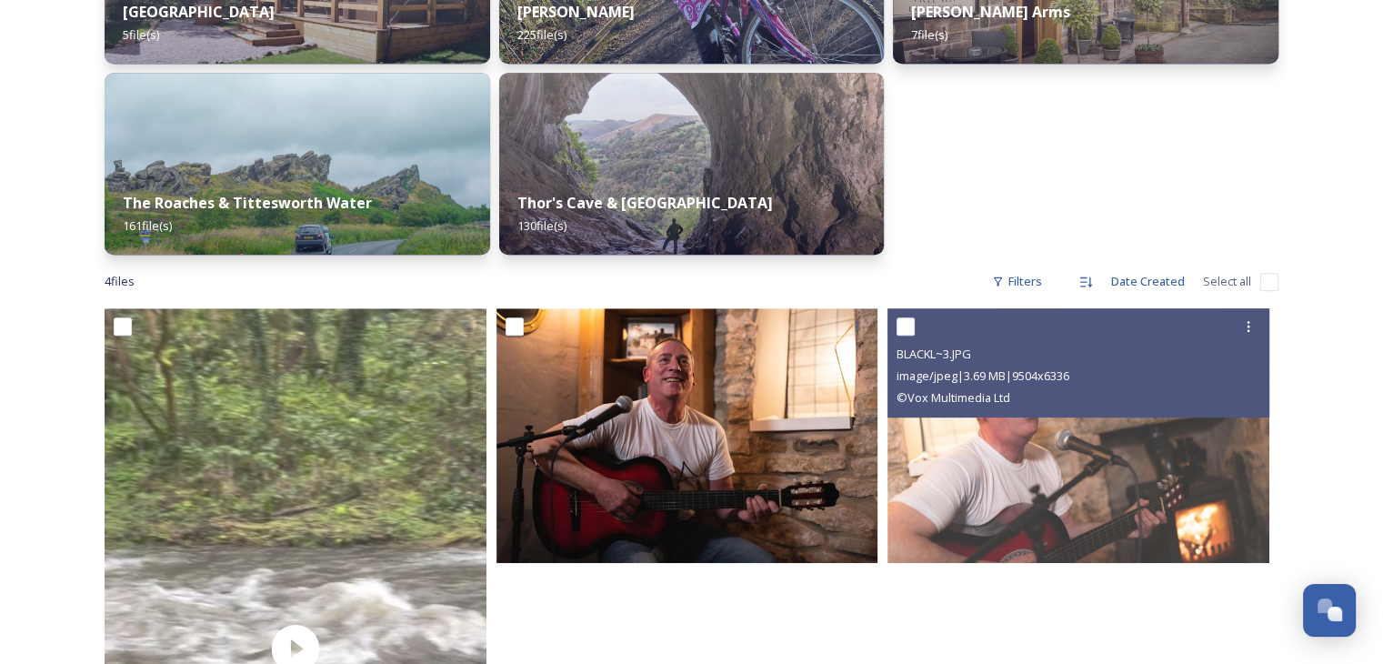
scroll to position [1000, 0]
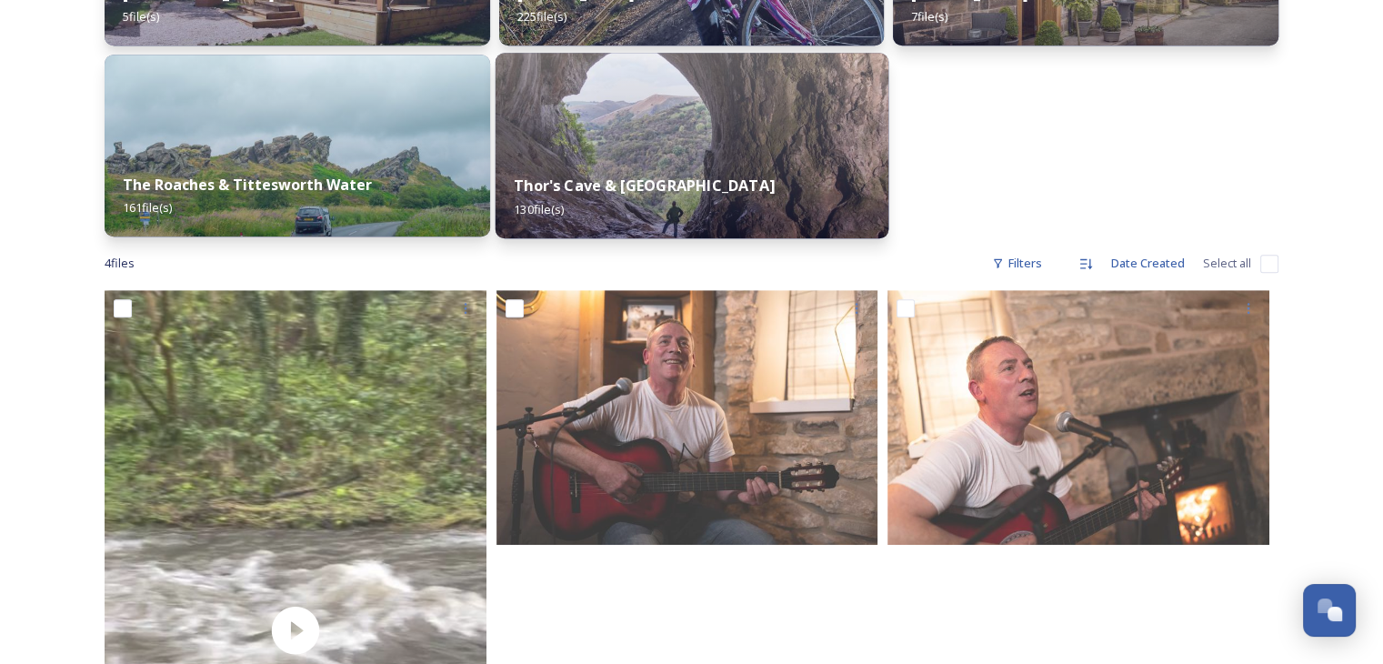
click at [604, 142] on img at bounding box center [691, 145] width 393 height 185
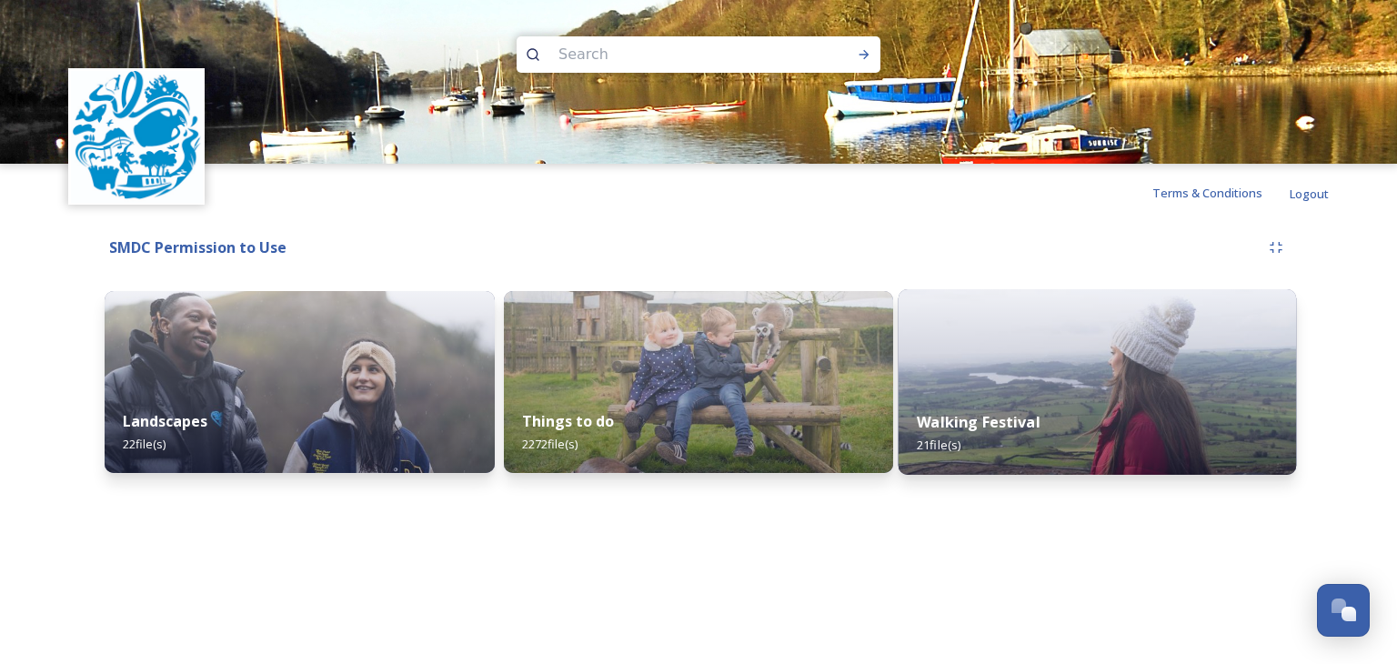
click at [1026, 372] on img at bounding box center [1096, 381] width 397 height 185
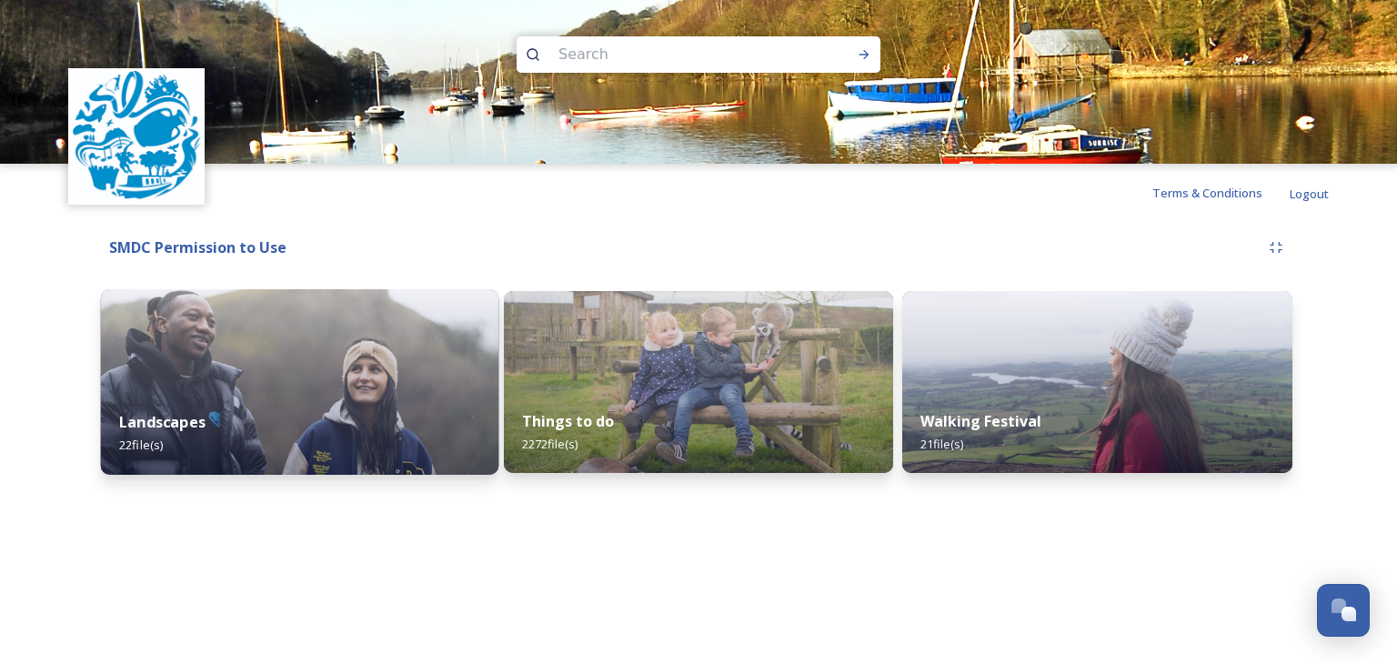
click at [217, 422] on div "Landscapes 22 file(s)" at bounding box center [299, 433] width 397 height 83
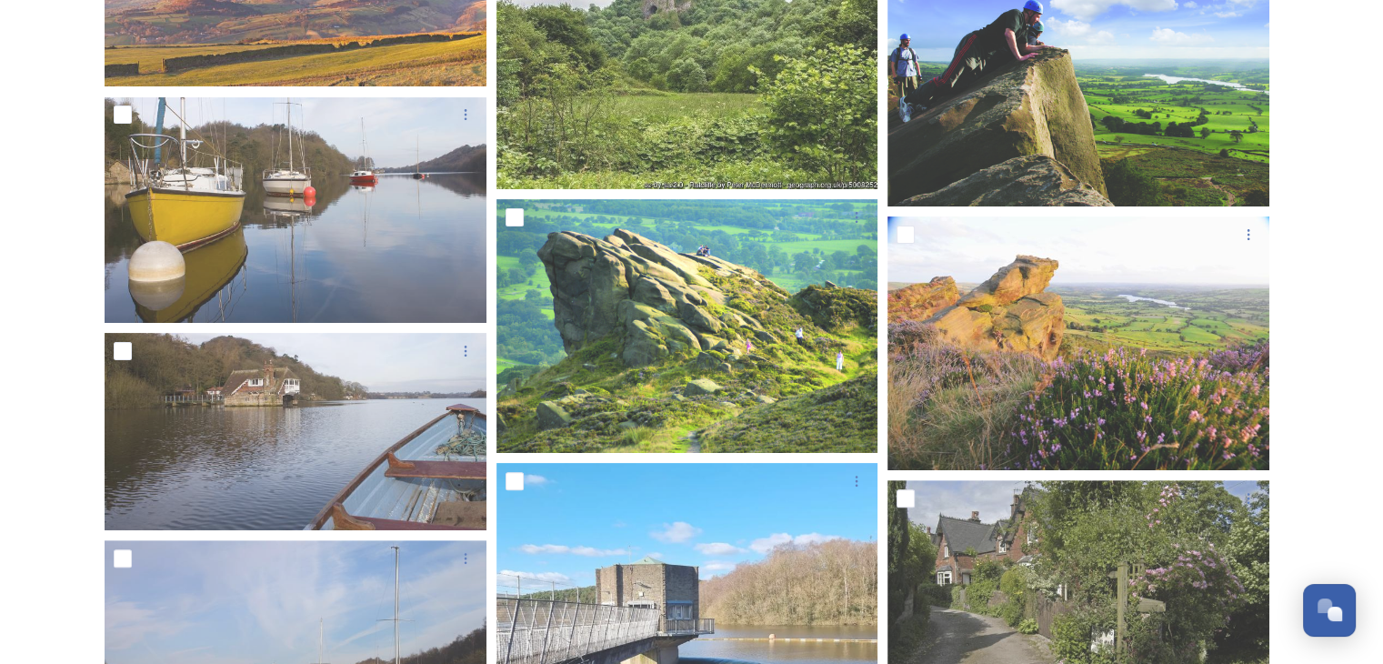
scroll to position [390, 0]
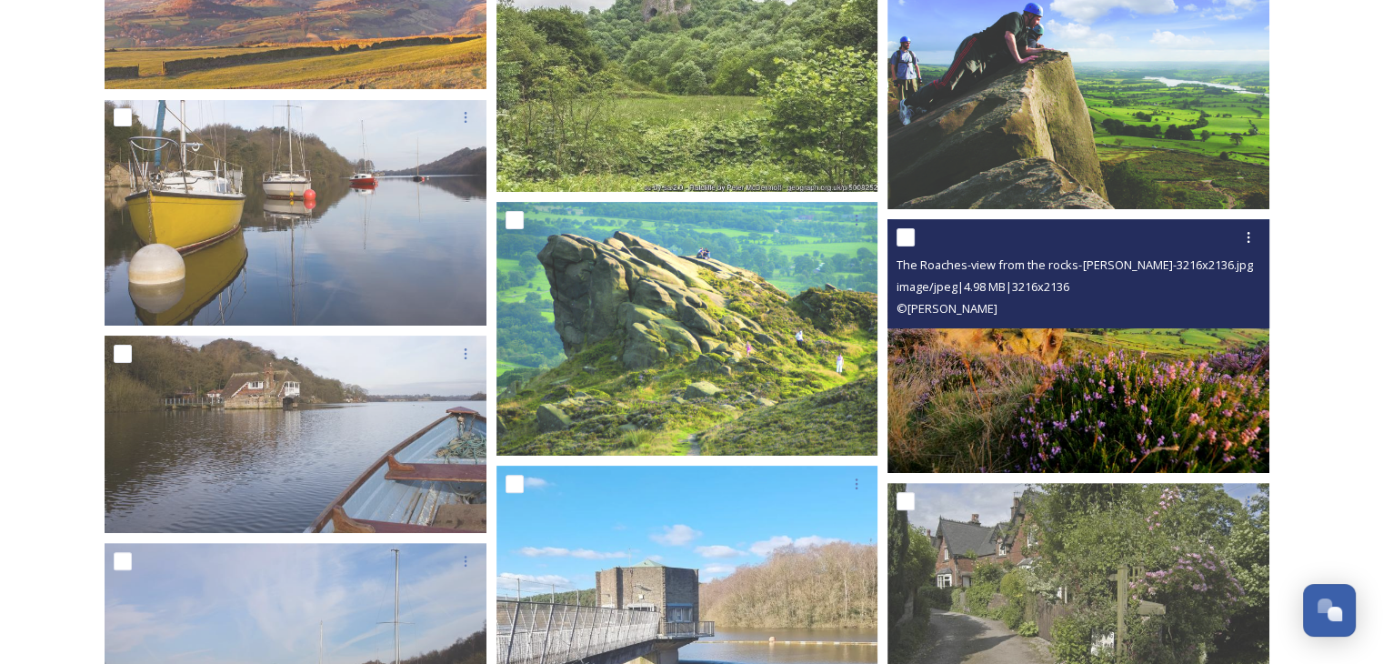
click at [1067, 373] on img at bounding box center [1078, 346] width 382 height 254
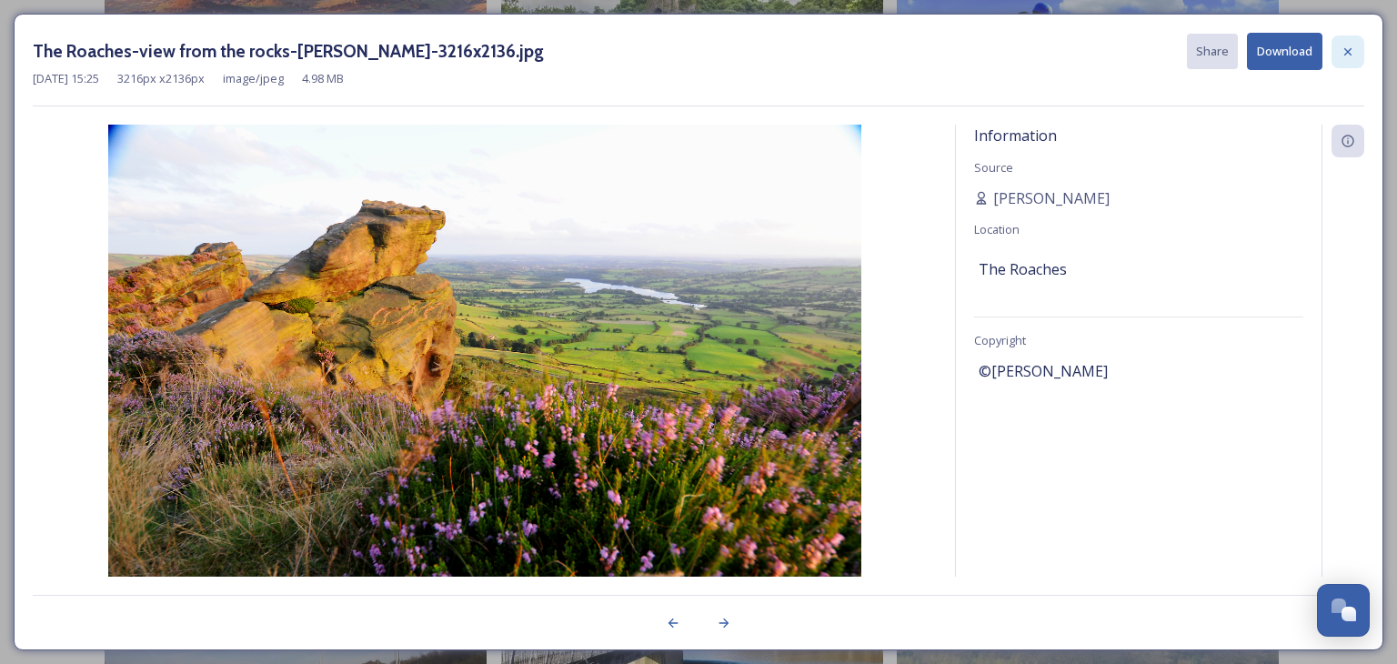
click at [1347, 46] on icon at bounding box center [1347, 52] width 15 height 15
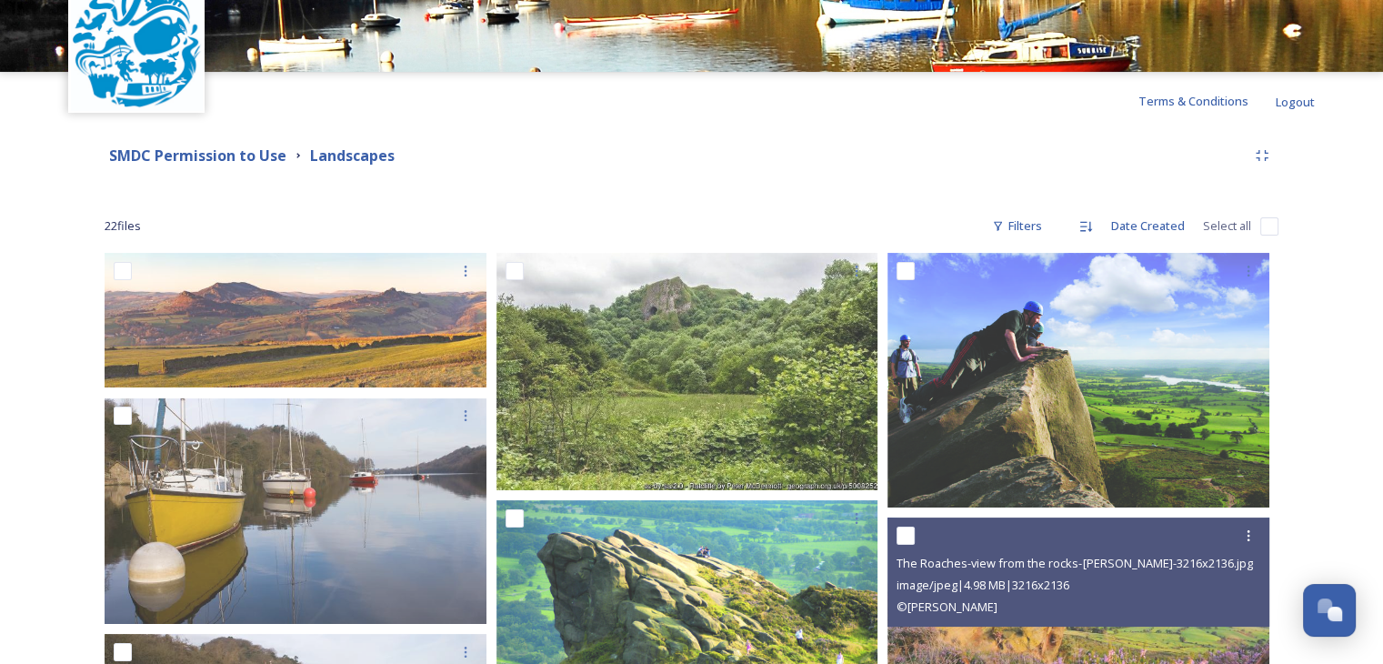
scroll to position [0, 0]
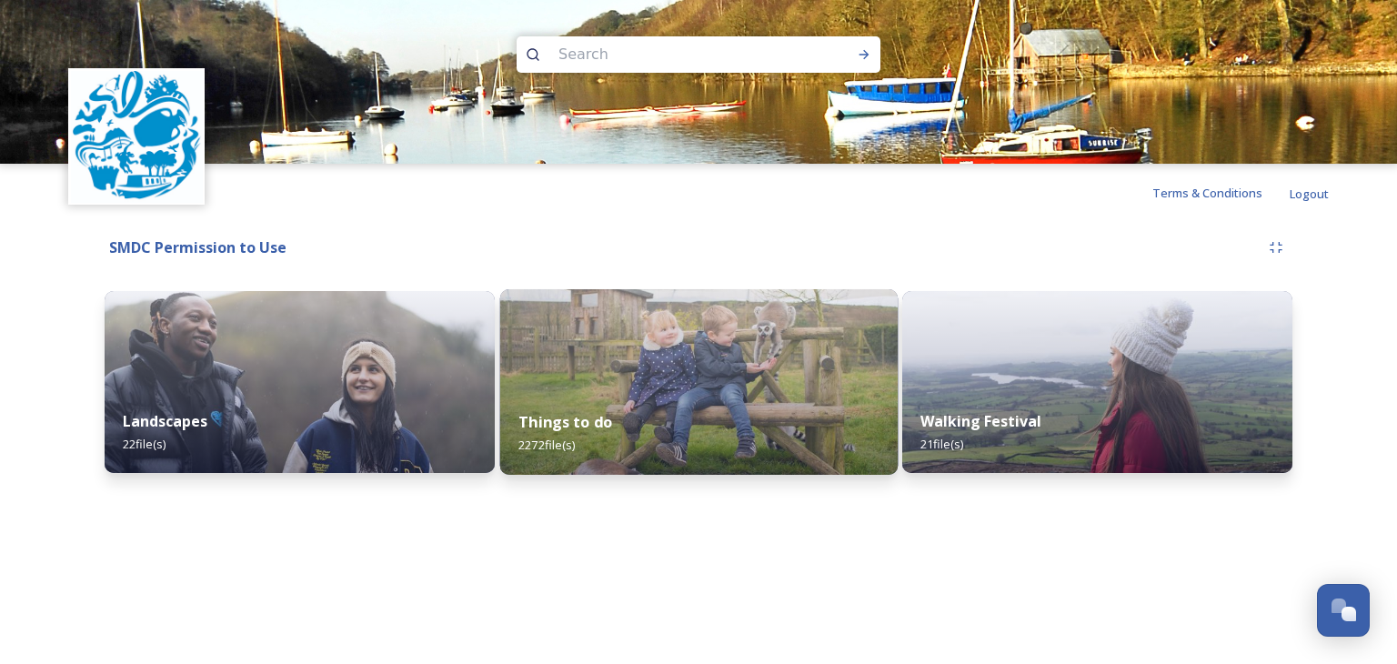
click at [644, 402] on div "Things to do 2272 file(s)" at bounding box center [697, 433] width 397 height 83
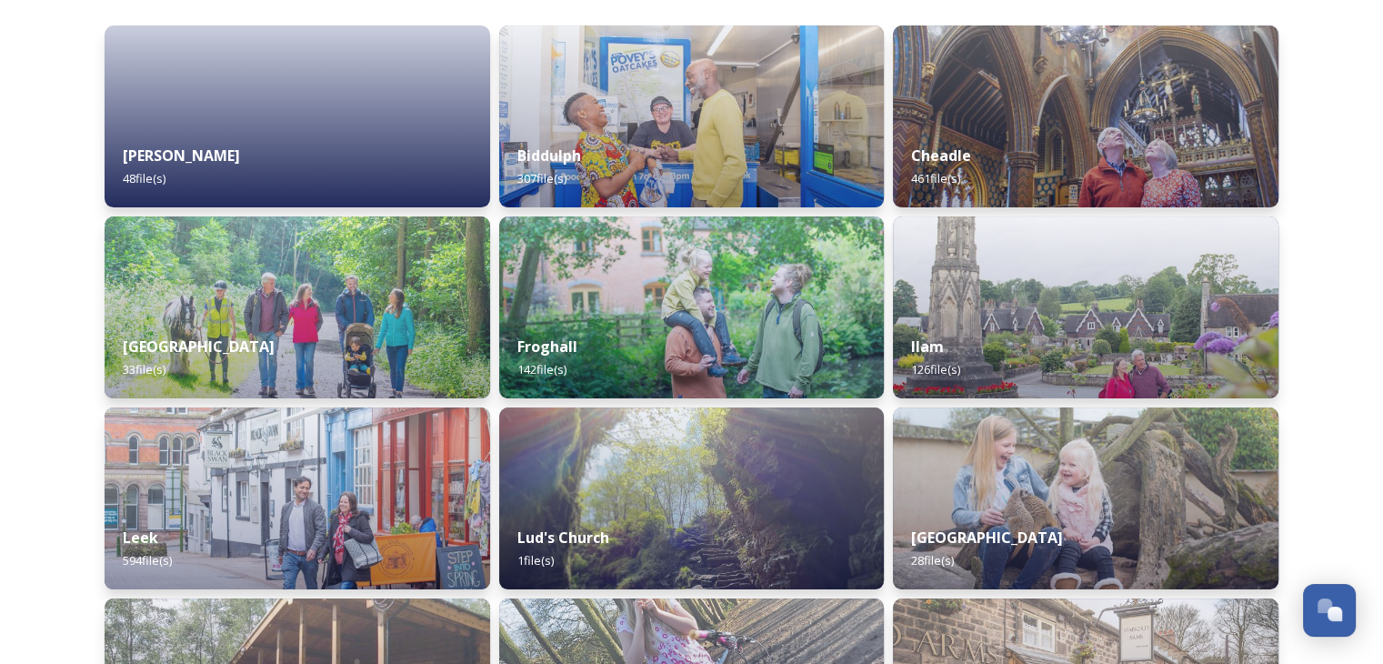
scroll to position [273, 0]
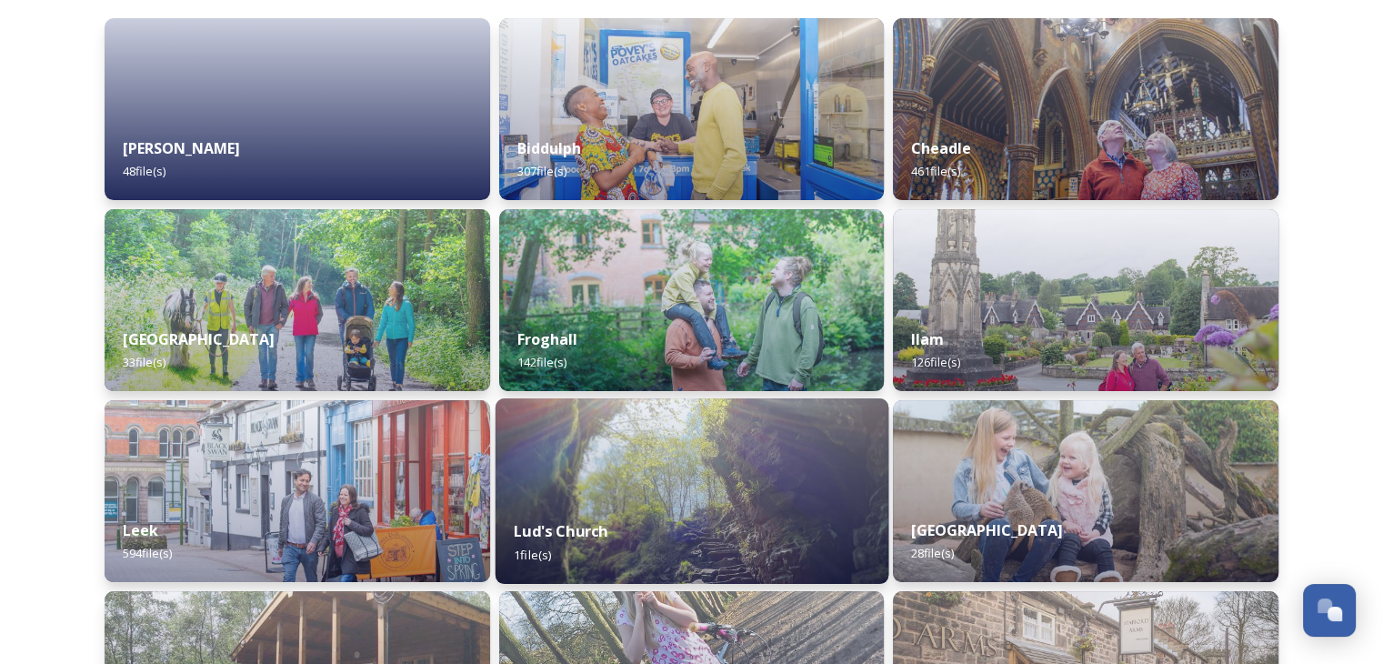
click at [677, 466] on img at bounding box center [691, 490] width 393 height 185
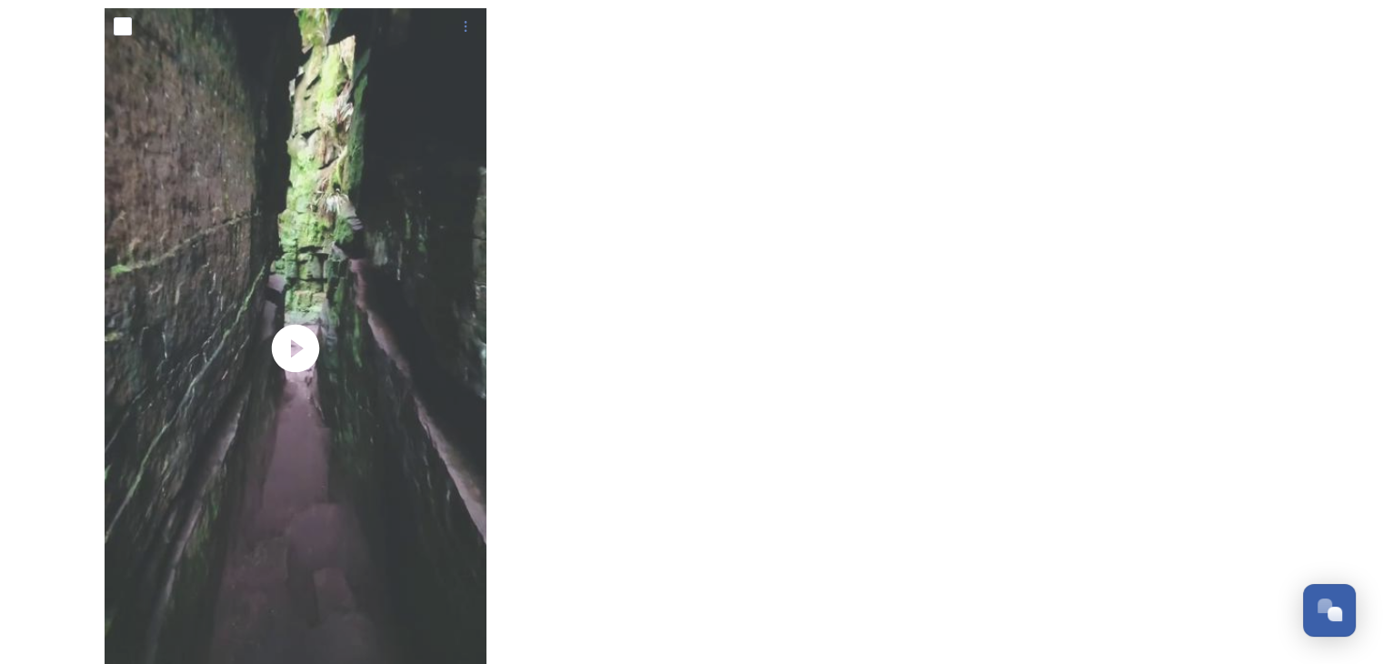
scroll to position [364, 0]
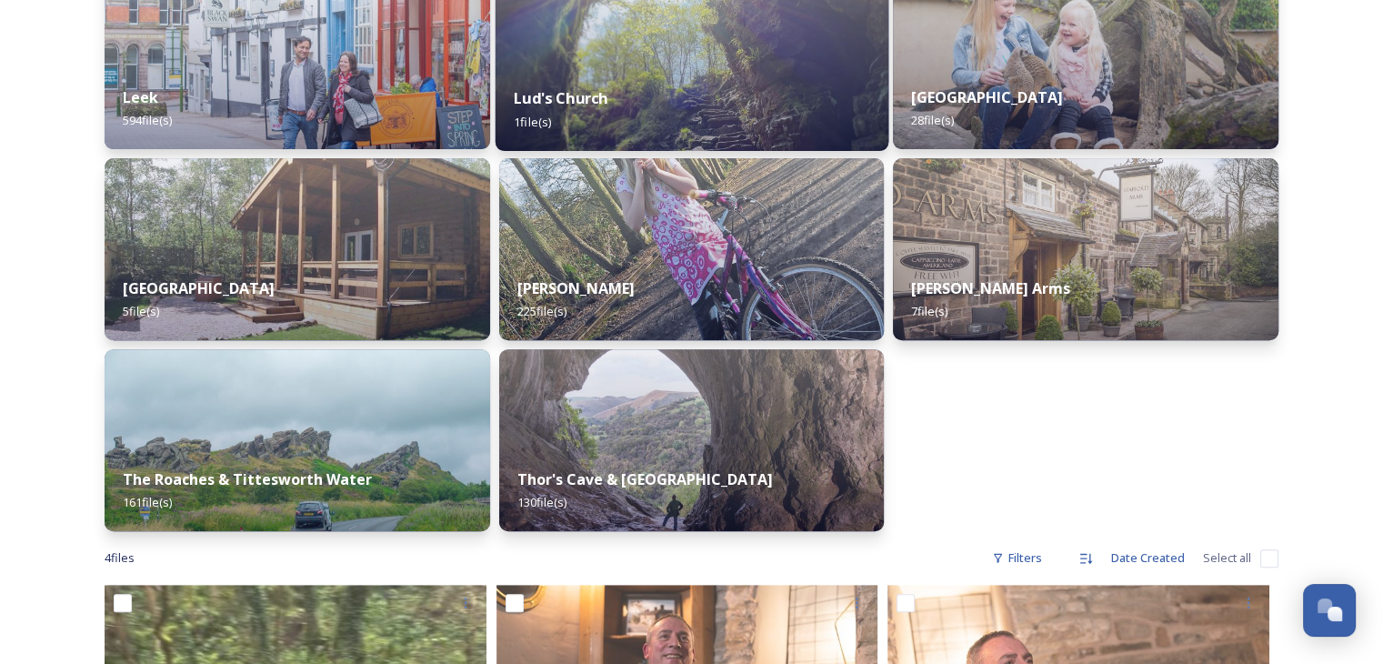
scroll to position [818, 0]
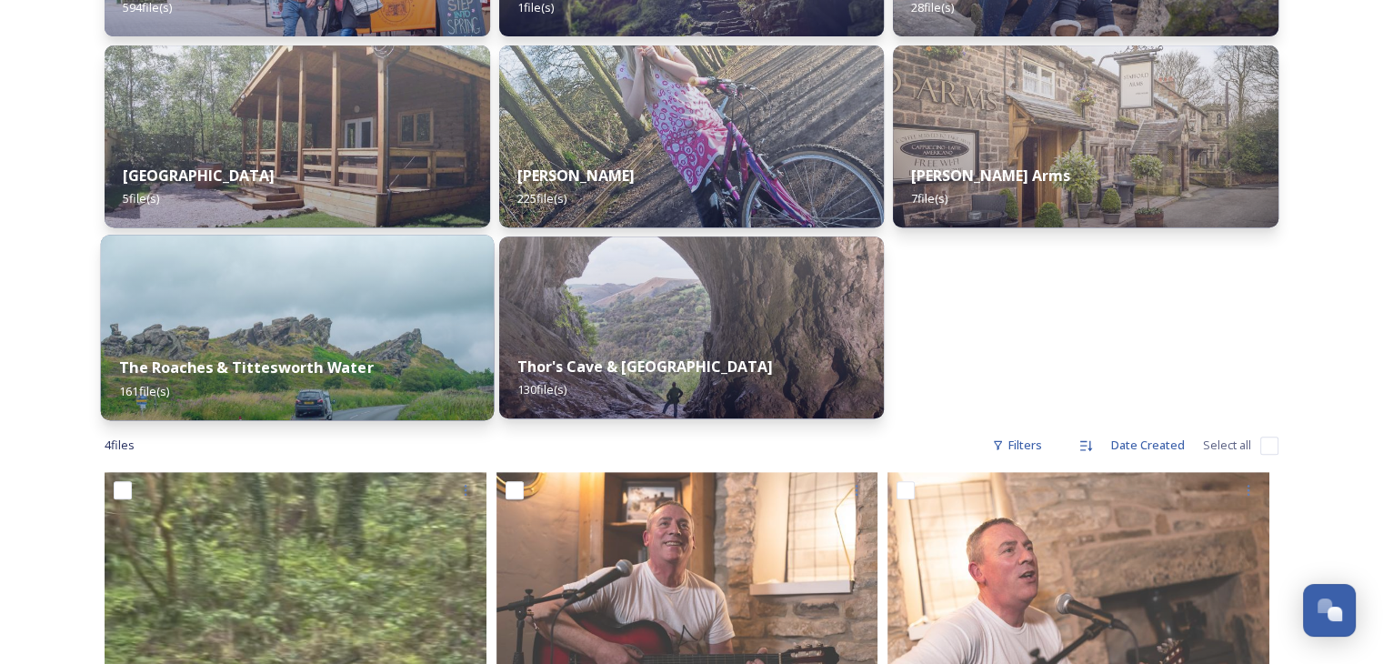
click at [366, 336] on img at bounding box center [297, 327] width 393 height 185
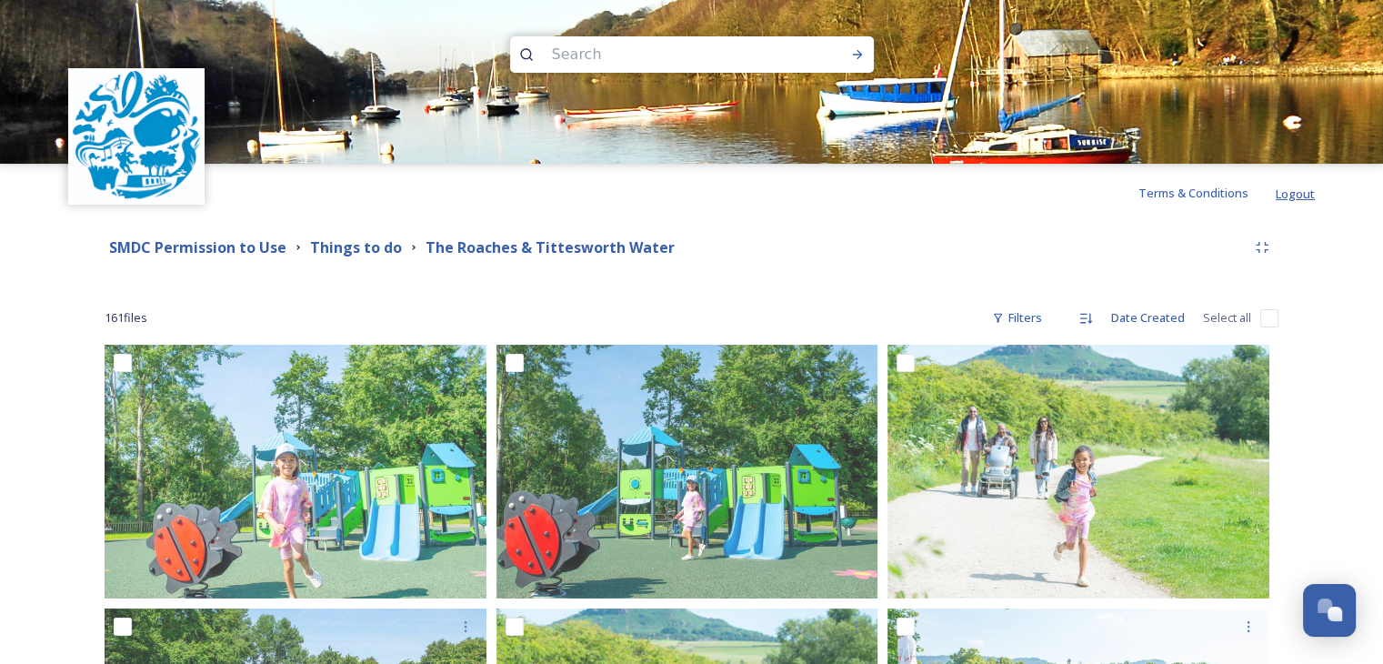
click at [1302, 185] on span "Logout" at bounding box center [1295, 193] width 39 height 20
